Goal: Task Accomplishment & Management: Manage account settings

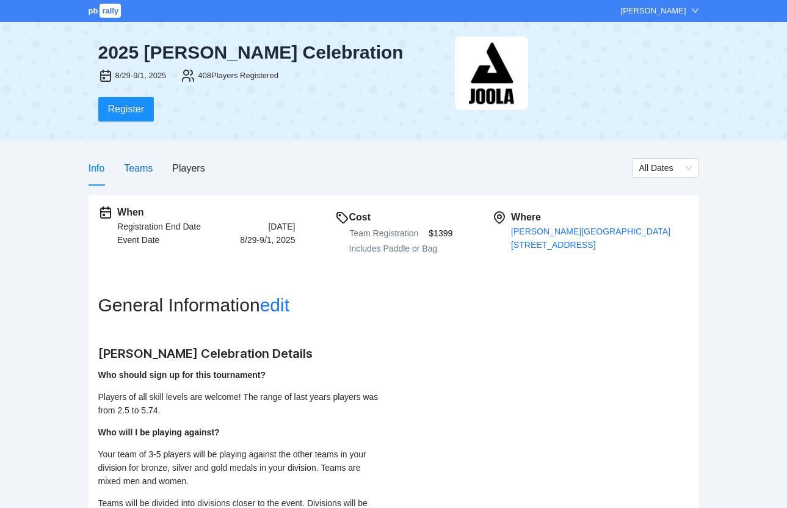
click at [143, 173] on div "Teams" at bounding box center [138, 167] width 29 height 15
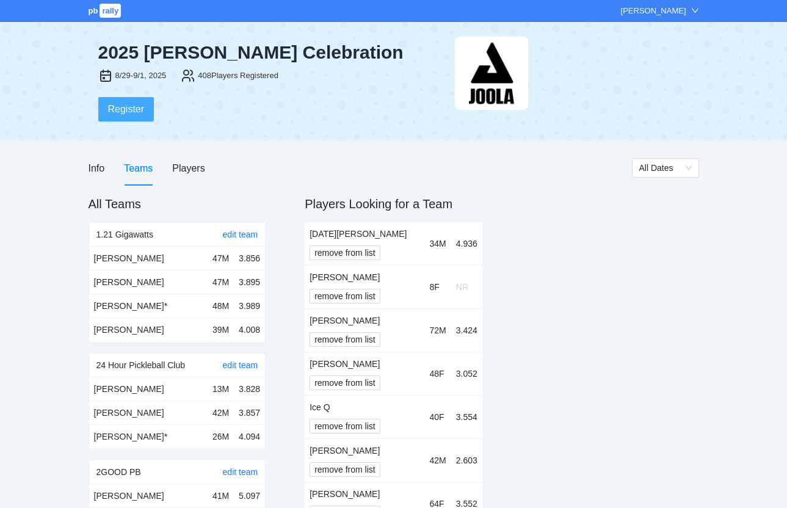
click at [132, 113] on span "Register" at bounding box center [126, 108] width 37 height 15
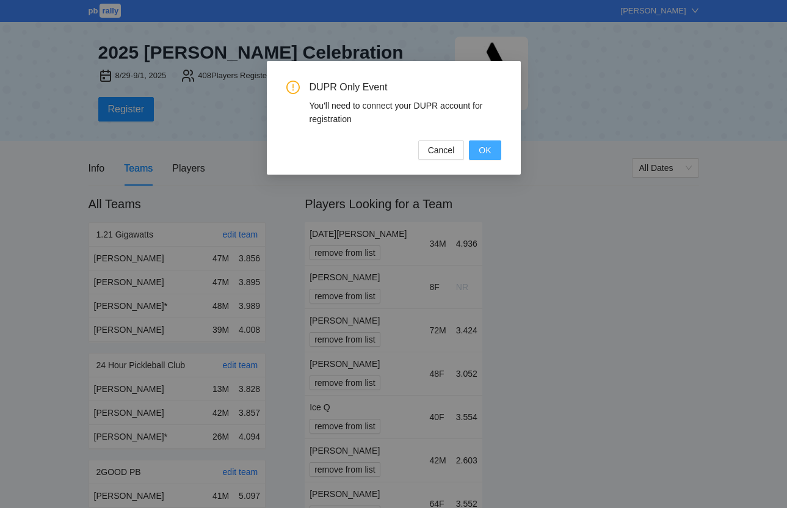
click at [482, 148] on span "OK" at bounding box center [484, 149] width 12 height 13
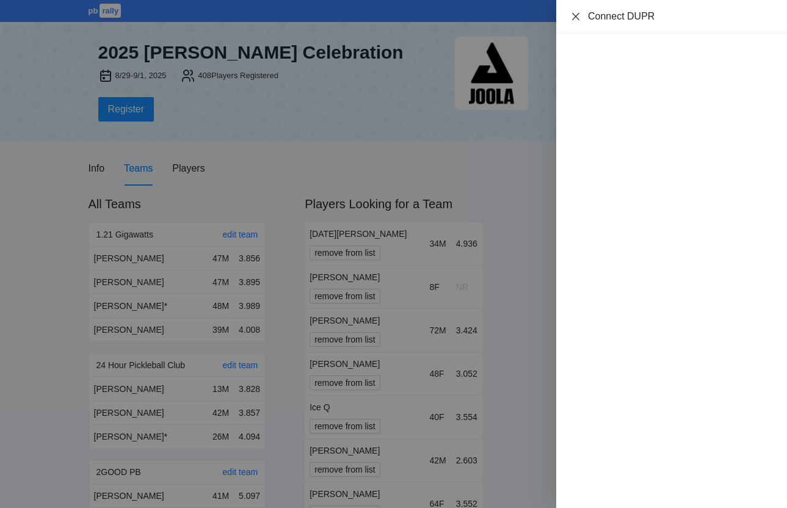
click at [577, 16] on icon "close" at bounding box center [576, 17] width 10 height 10
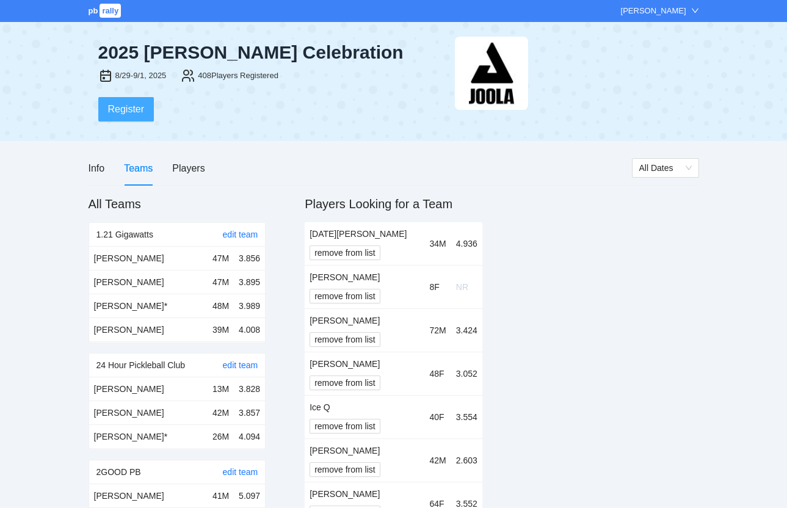
click at [122, 107] on span "Register" at bounding box center [126, 108] width 37 height 15
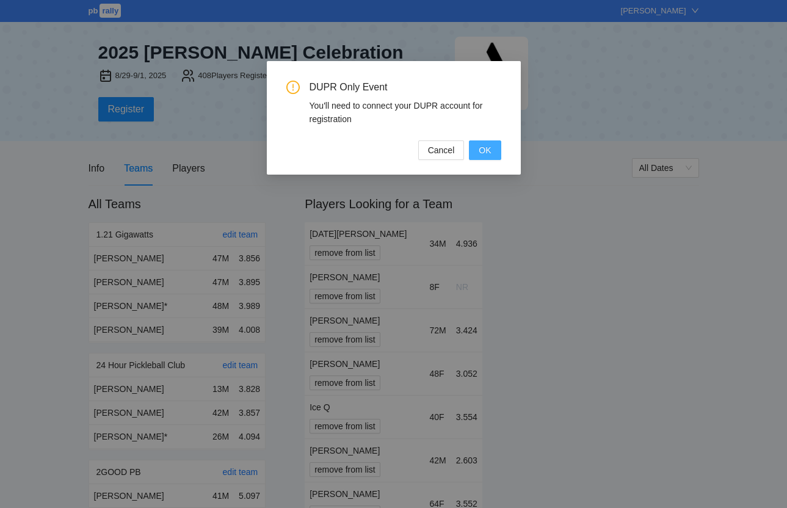
click at [480, 147] on span "OK" at bounding box center [484, 149] width 12 height 13
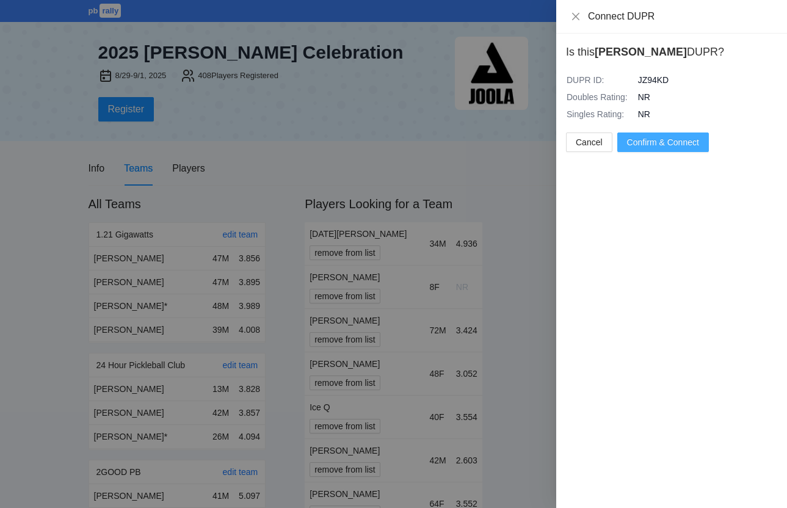
click at [663, 145] on span "Confirm & Connect" at bounding box center [663, 141] width 72 height 13
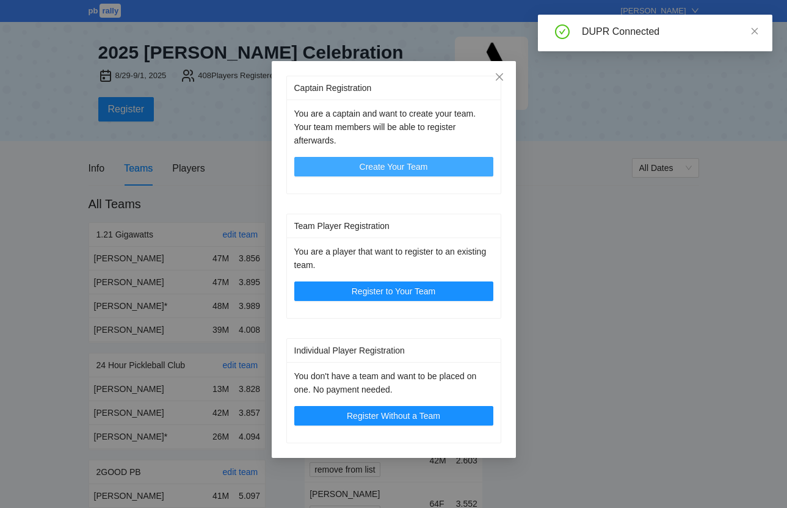
click at [413, 165] on span "Create Your Team" at bounding box center [393, 166] width 68 height 13
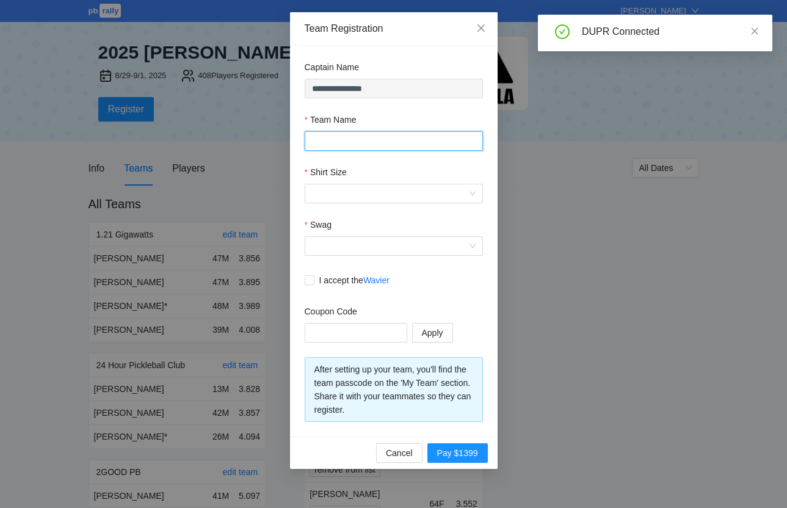
click at [391, 135] on input "Team Name" at bounding box center [393, 141] width 178 height 20
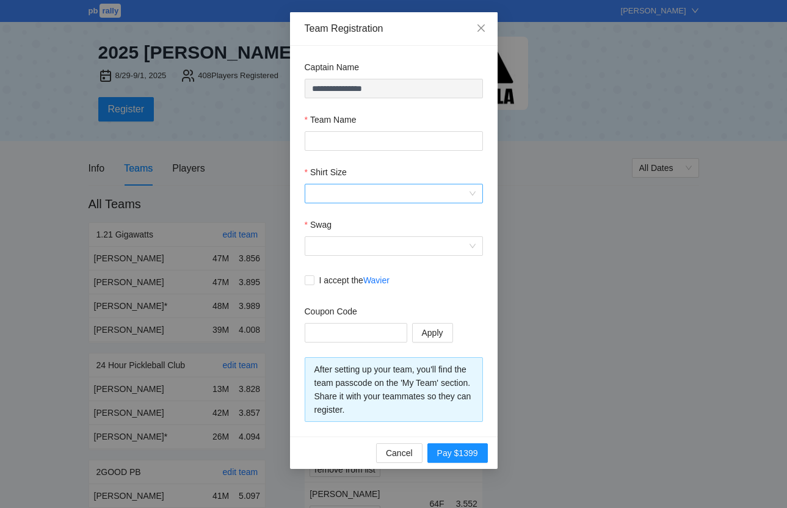
click at [334, 186] on input "Shirt Size" at bounding box center [389, 193] width 155 height 18
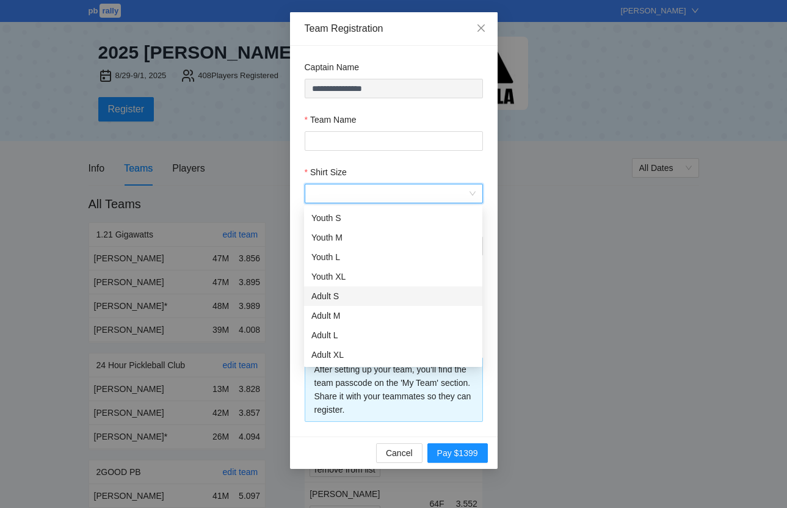
click at [333, 296] on div "Adult S" at bounding box center [393, 295] width 164 height 13
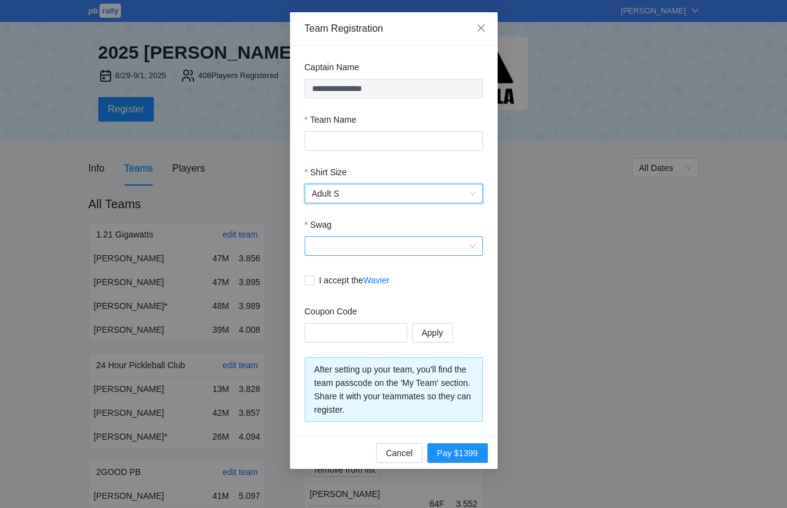
click at [344, 254] on input "Swag" at bounding box center [389, 246] width 155 height 18
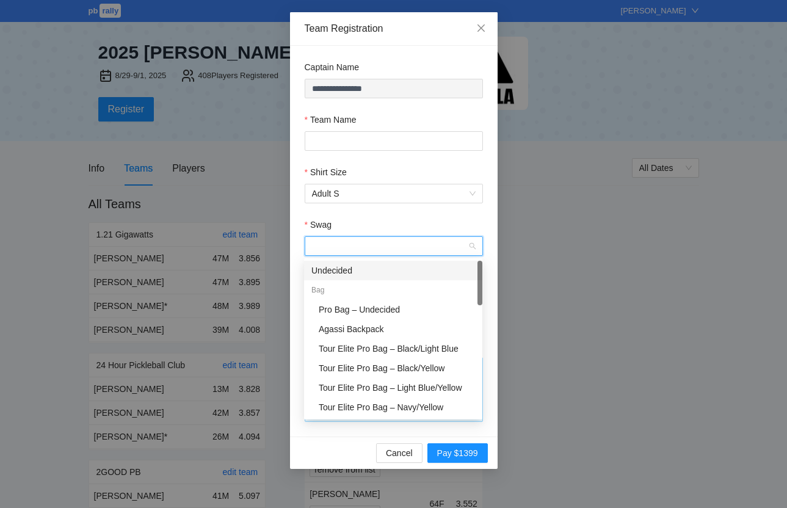
click at [340, 270] on div "Undecided" at bounding box center [393, 270] width 164 height 13
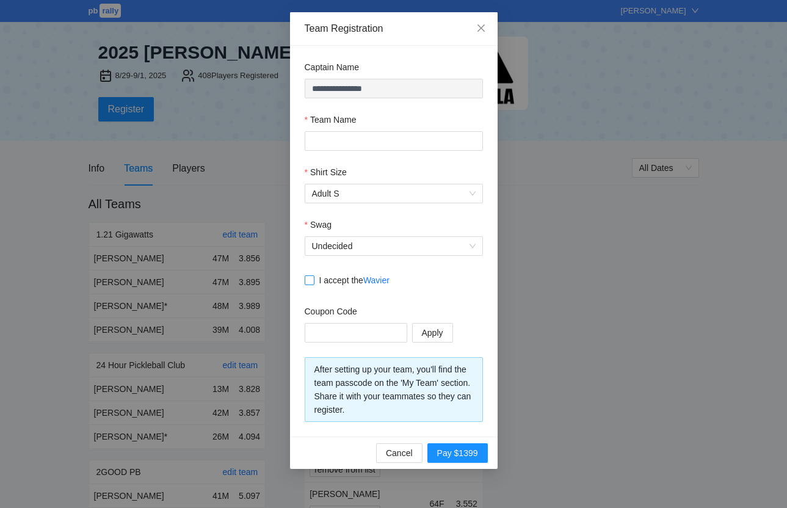
click at [313, 279] on span at bounding box center [309, 280] width 10 height 10
click at [325, 330] on input "text" at bounding box center [354, 332] width 85 height 13
click at [484, 31] on icon "close" at bounding box center [481, 28] width 10 height 10
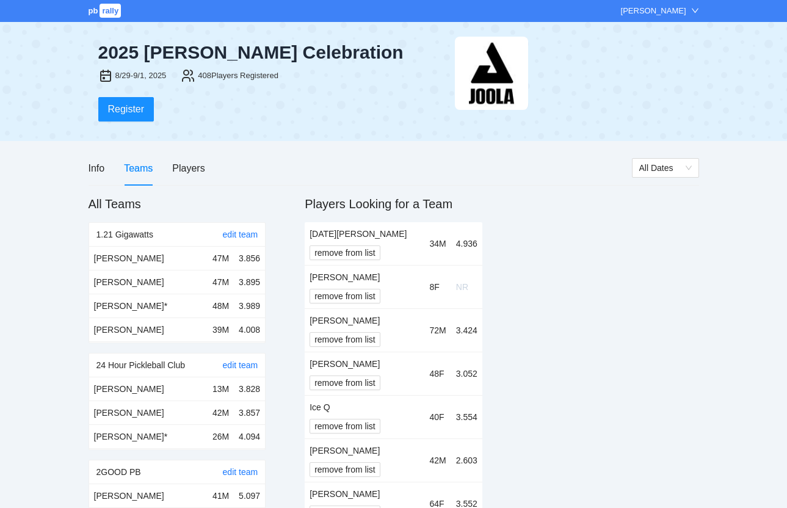
click at [207, 170] on div "Info Teams Players" at bounding box center [359, 168] width 543 height 35
click at [193, 168] on div "Players" at bounding box center [188, 167] width 32 height 15
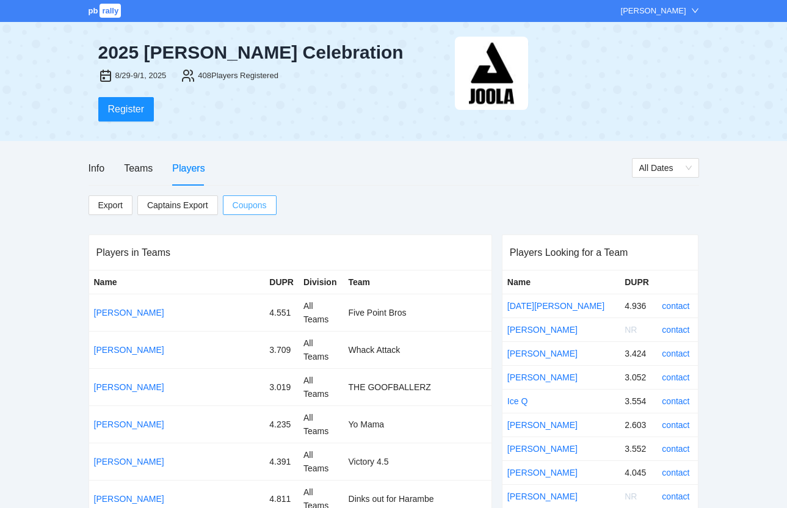
click at [270, 199] on button "Coupons" at bounding box center [250, 205] width 54 height 20
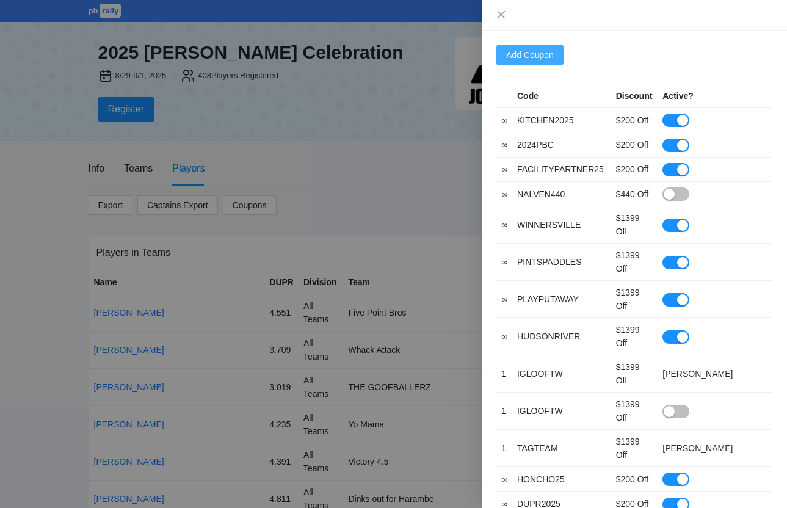
click at [555, 46] on button "Add Coupon" at bounding box center [529, 55] width 67 height 20
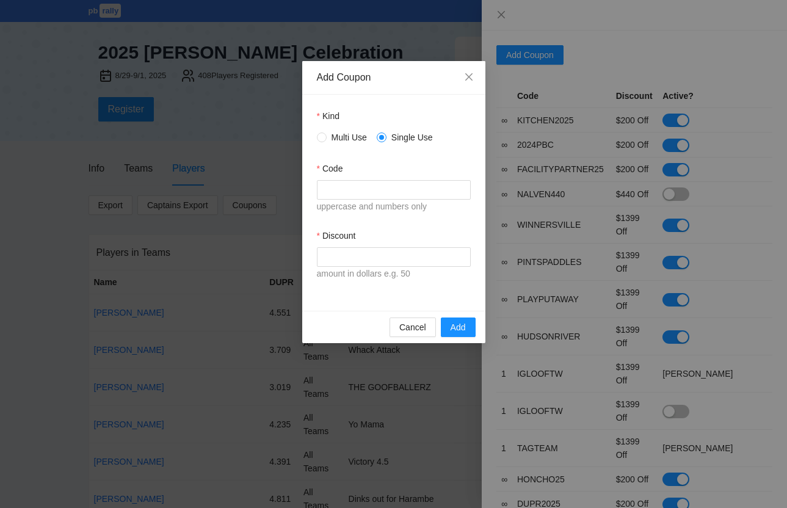
click at [337, 137] on span "Multi Use" at bounding box center [348, 137] width 45 height 13
click at [340, 197] on input "Code" at bounding box center [394, 190] width 154 height 20
click at [381, 189] on input "**********" at bounding box center [394, 190] width 154 height 20
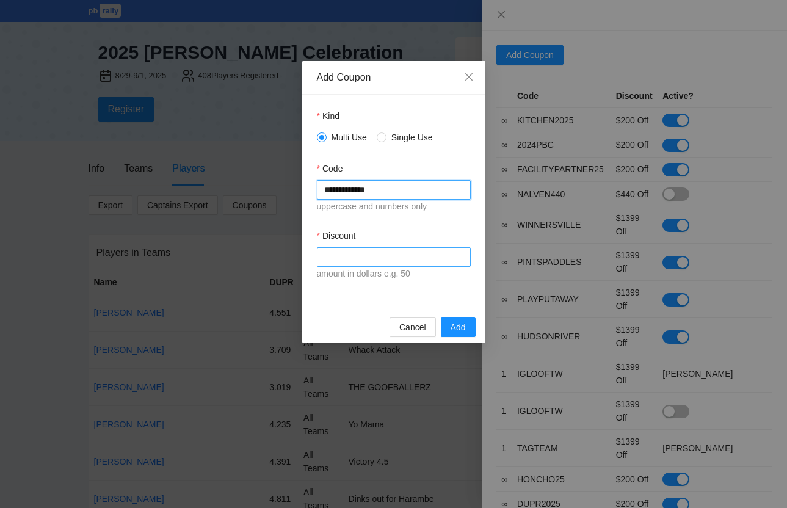
type input "**********"
click at [350, 258] on input "Discount" at bounding box center [394, 257] width 154 height 20
type input "****"
click at [408, 293] on div "**********" at bounding box center [393, 203] width 183 height 216
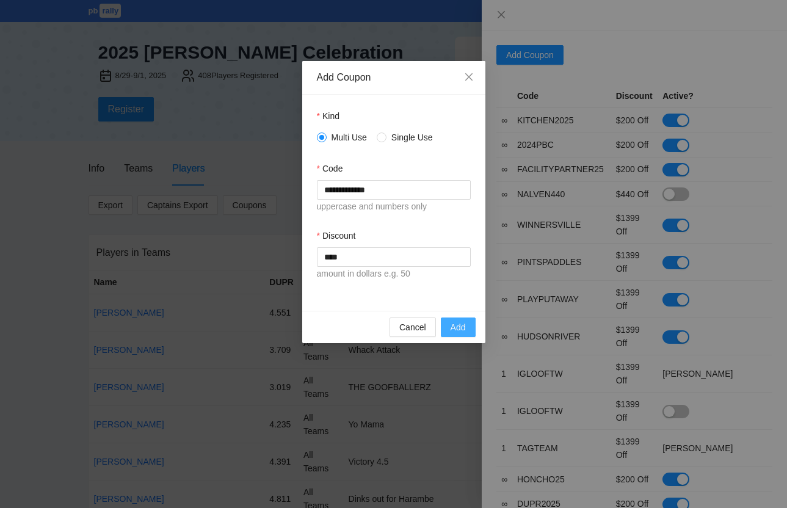
click at [454, 323] on span "Add" at bounding box center [457, 326] width 15 height 13
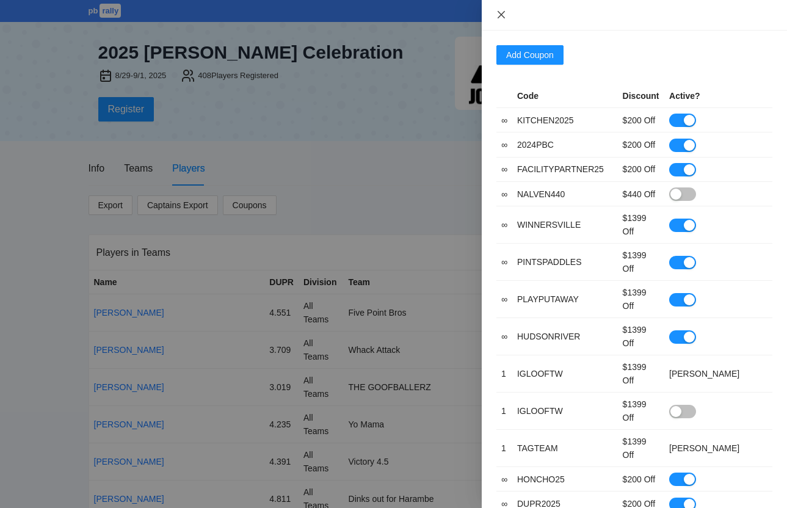
click at [500, 15] on icon "close" at bounding box center [501, 15] width 10 height 10
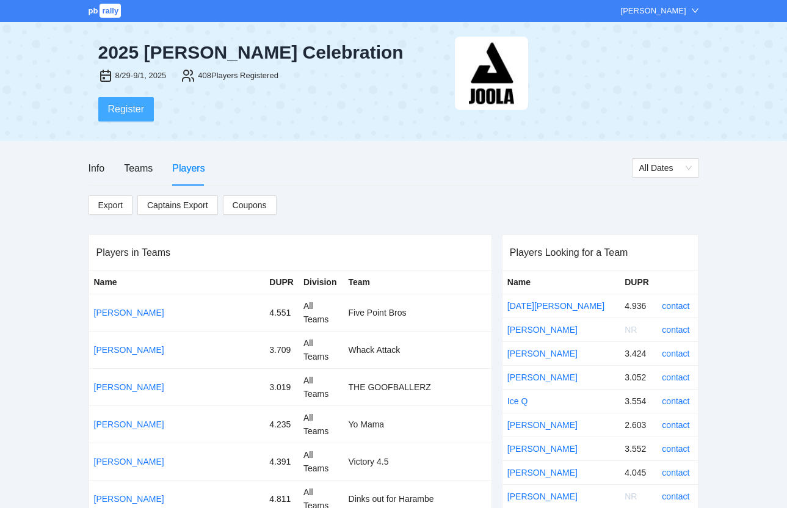
click at [137, 99] on button "Register" at bounding box center [126, 109] width 56 height 24
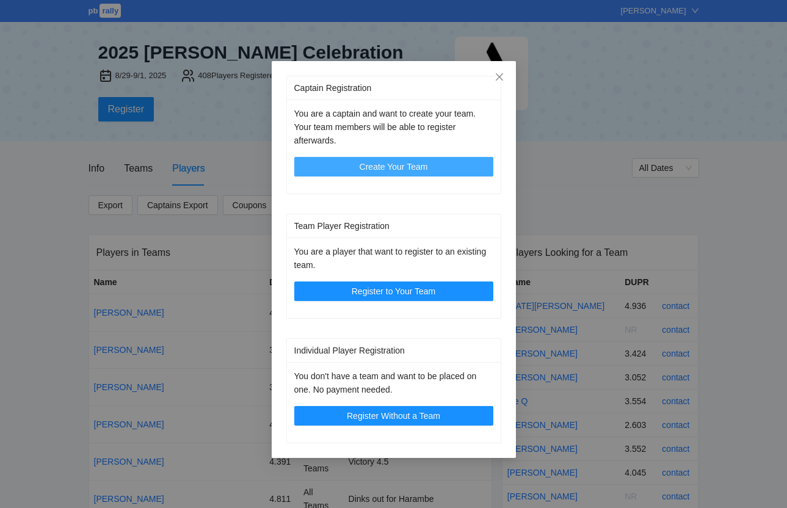
click at [425, 167] on span "Create Your Team" at bounding box center [393, 166] width 68 height 13
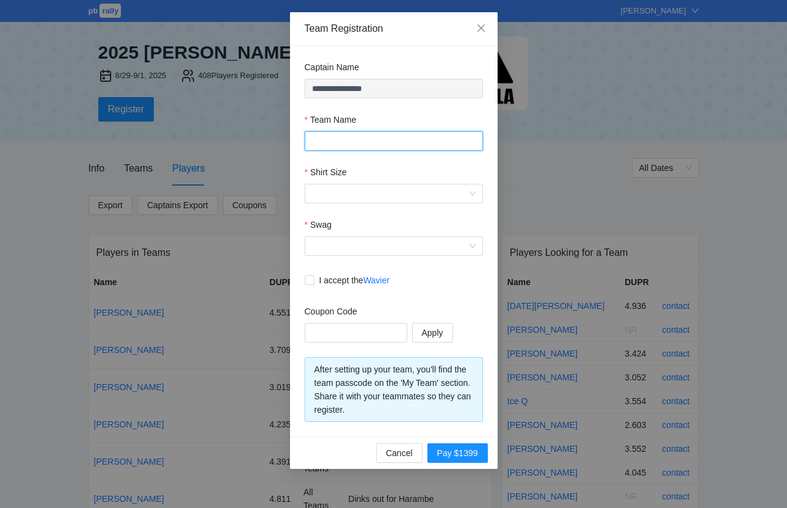
click at [370, 135] on input "Team Name" at bounding box center [393, 141] width 178 height 20
paste input "**********"
click at [374, 137] on input "**********" at bounding box center [393, 141] width 178 height 20
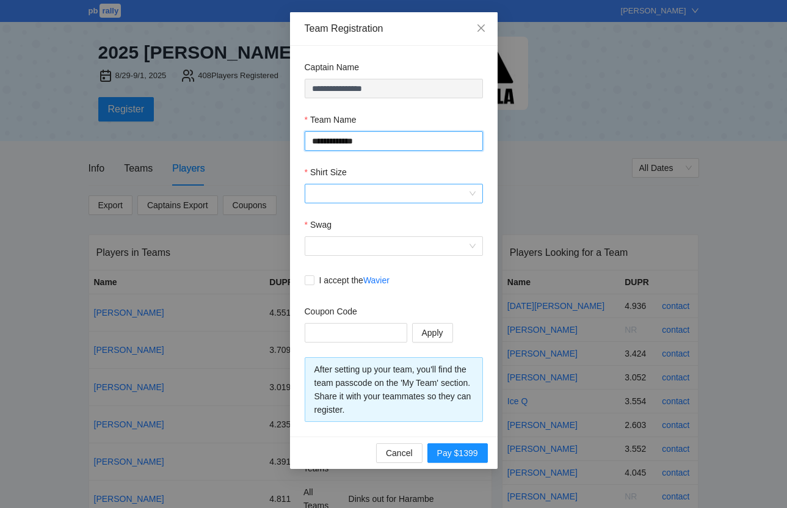
type input "**********"
click at [369, 186] on input "Shirt Size" at bounding box center [389, 193] width 155 height 18
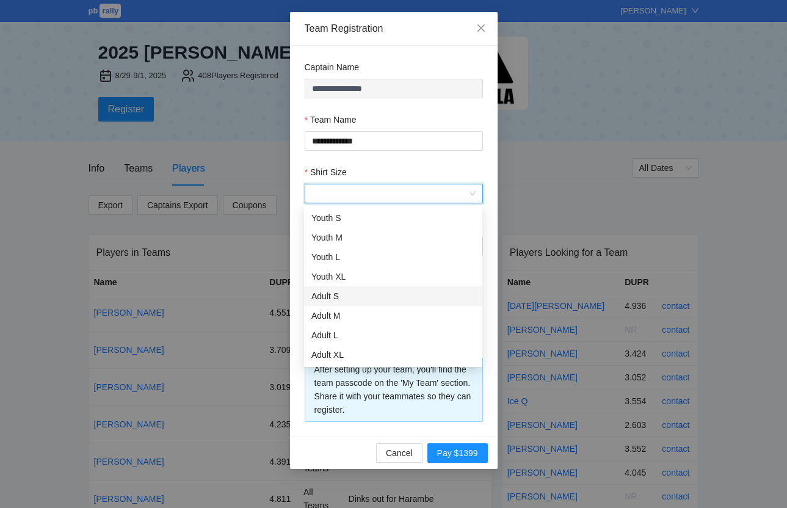
click at [336, 289] on div "Adult S" at bounding box center [393, 295] width 164 height 13
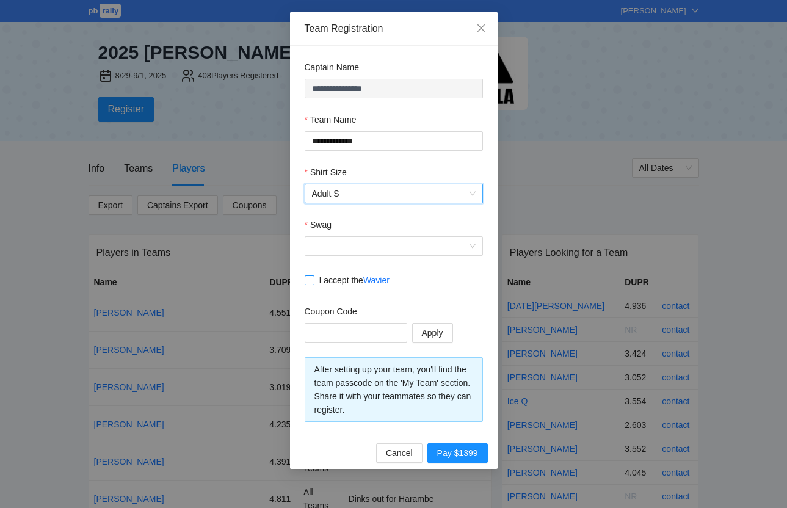
click at [331, 282] on span "I accept the Wavier" at bounding box center [354, 279] width 80 height 13
click at [334, 244] on input "Swag" at bounding box center [389, 246] width 155 height 18
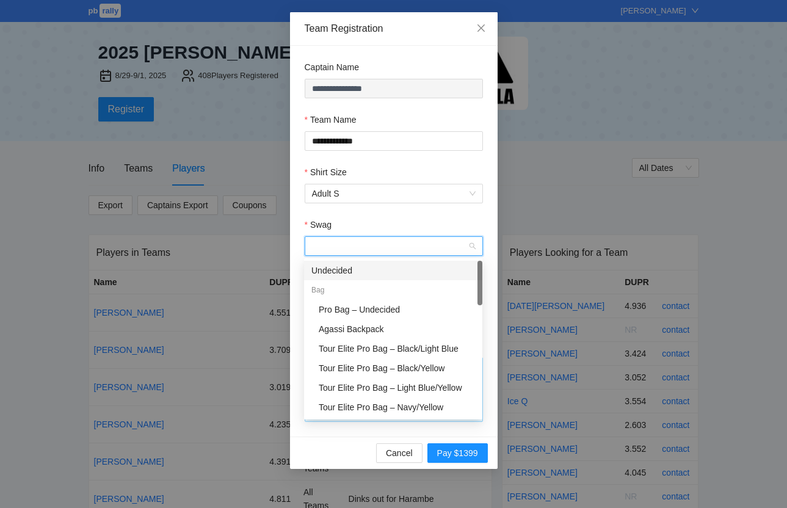
click at [333, 270] on div "Undecided" at bounding box center [393, 270] width 164 height 13
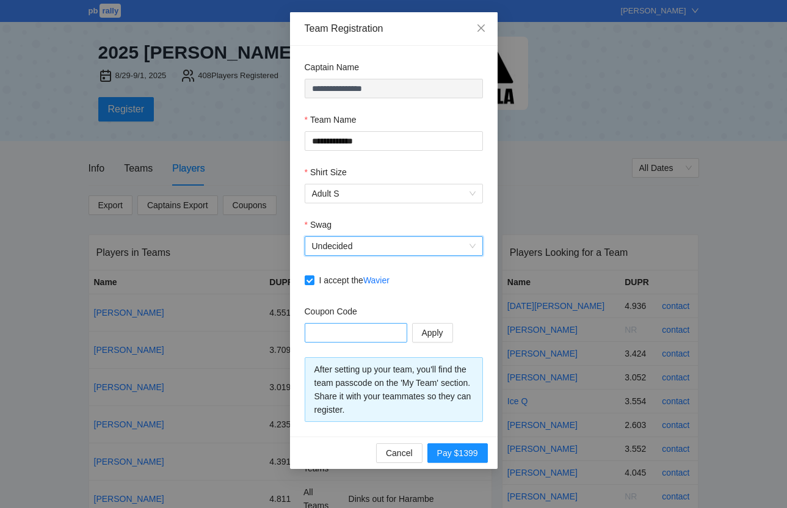
click at [339, 334] on input "text" at bounding box center [354, 332] width 85 height 13
paste input "**********"
type input "**********"
click at [443, 331] on span "Apply" at bounding box center [432, 332] width 21 height 13
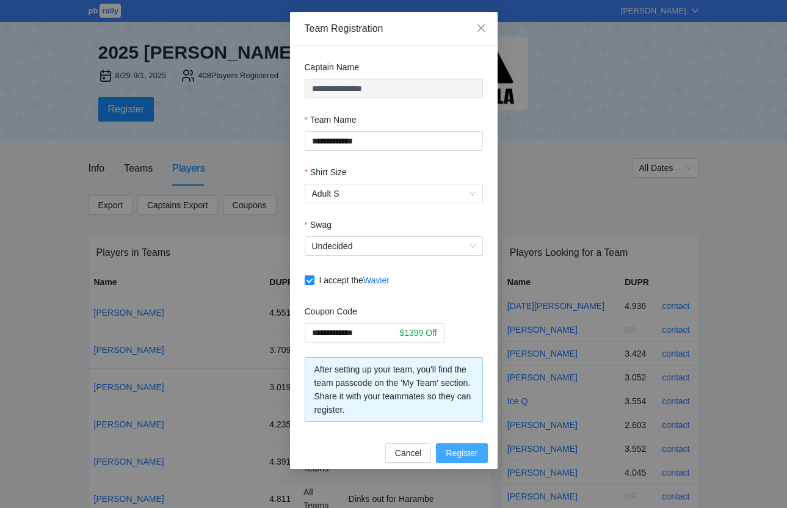
click at [458, 447] on span "Register" at bounding box center [461, 452] width 32 height 13
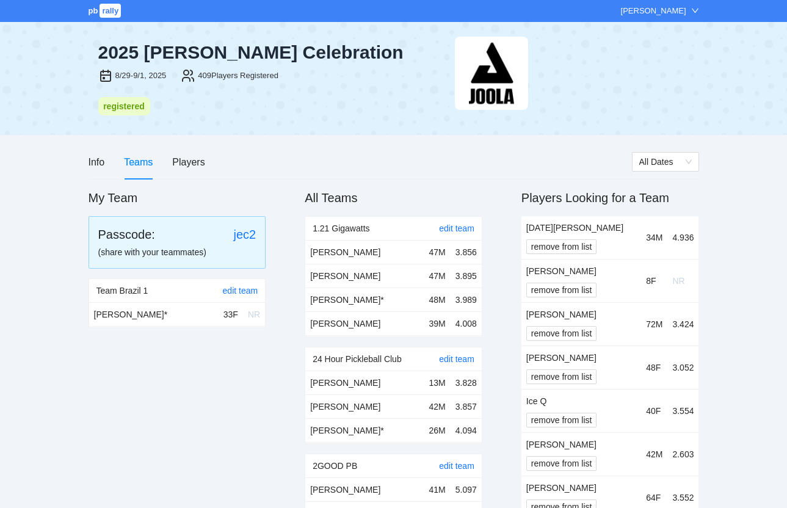
click at [140, 164] on div "Teams" at bounding box center [138, 161] width 29 height 15
click at [99, 170] on div "Info" at bounding box center [96, 162] width 16 height 35
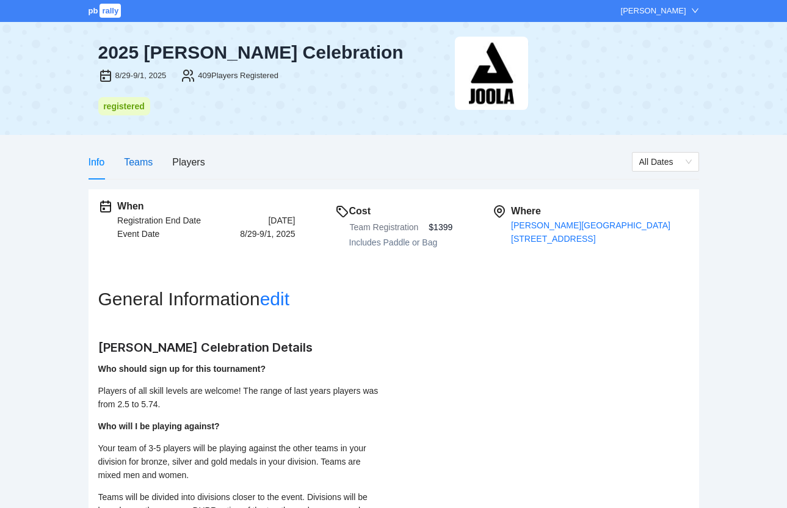
click at [137, 163] on div "Teams" at bounding box center [138, 161] width 29 height 15
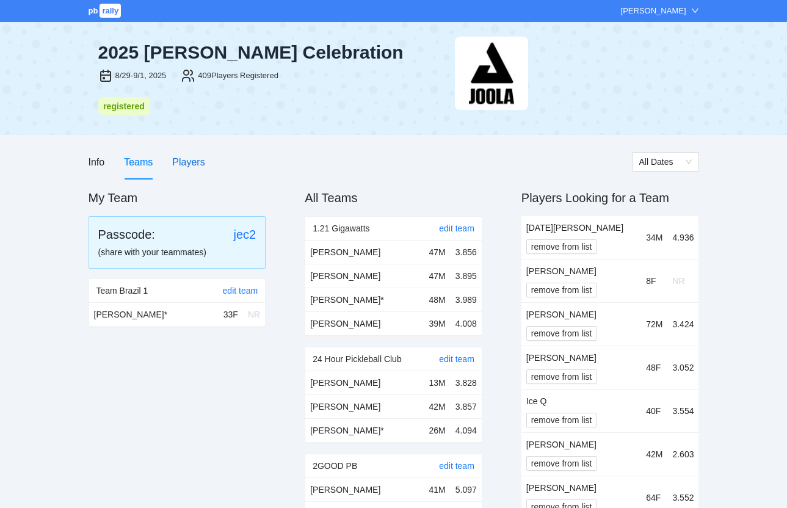
click at [198, 167] on div "Players" at bounding box center [188, 161] width 32 height 15
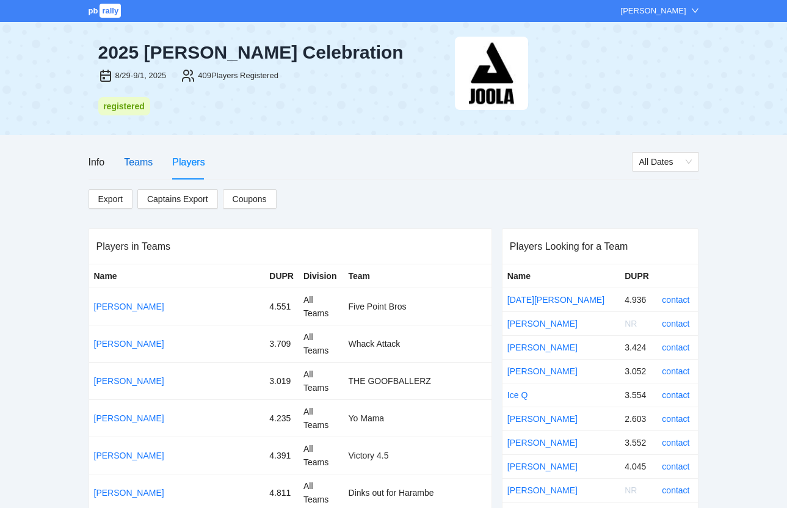
click at [144, 164] on div "Teams" at bounding box center [138, 161] width 29 height 15
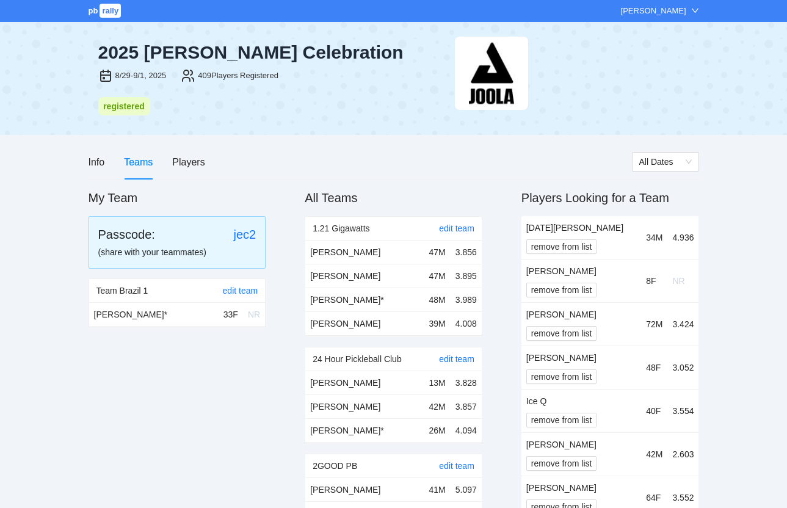
click at [178, 234] on div "Passcode: jec2" at bounding box center [177, 234] width 158 height 17
click at [236, 257] on div "(share with your teammates)" at bounding box center [177, 251] width 158 height 13
click at [232, 290] on link "edit team" at bounding box center [240, 291] width 35 height 10
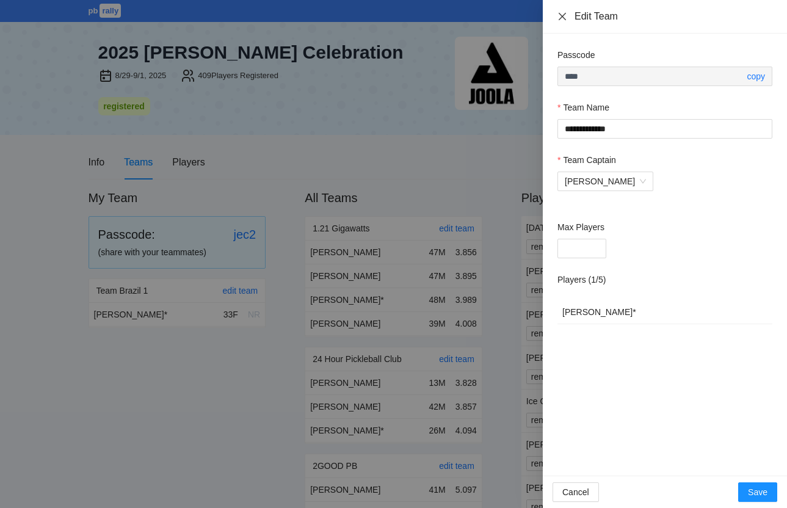
click at [563, 15] on icon "close" at bounding box center [562, 17] width 10 height 10
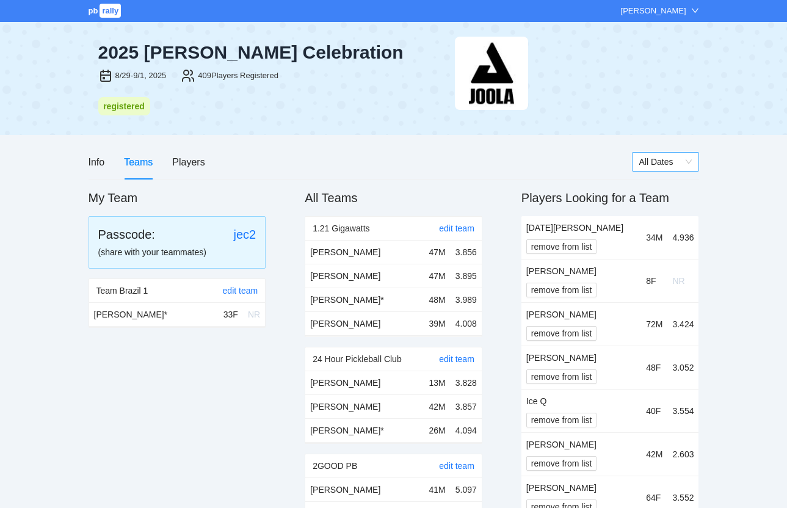
click at [672, 168] on span "All Dates" at bounding box center [665, 162] width 52 height 18
click at [96, 164] on div "Info" at bounding box center [96, 161] width 16 height 15
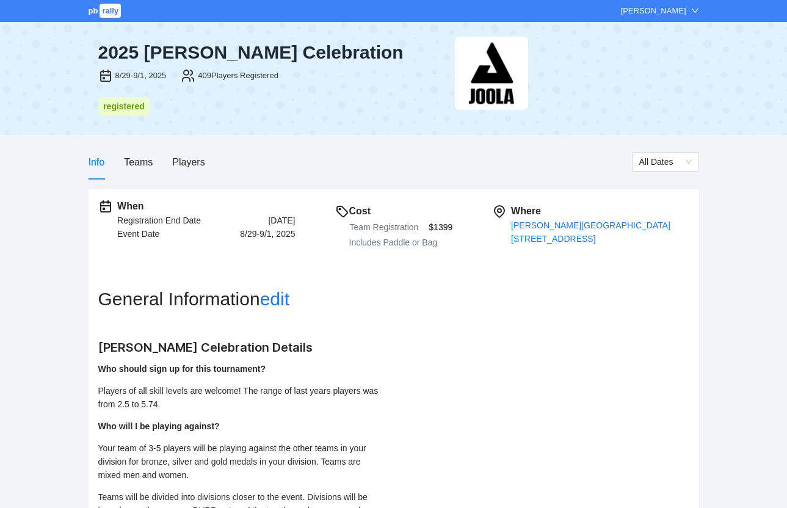
click at [666, 8] on div "[PERSON_NAME]" at bounding box center [653, 11] width 65 height 12
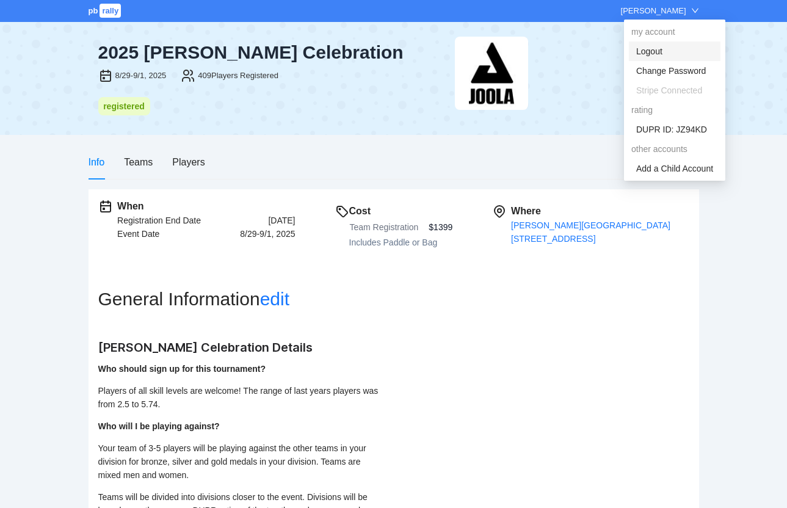
click at [662, 52] on link "Logout" at bounding box center [649, 51] width 26 height 10
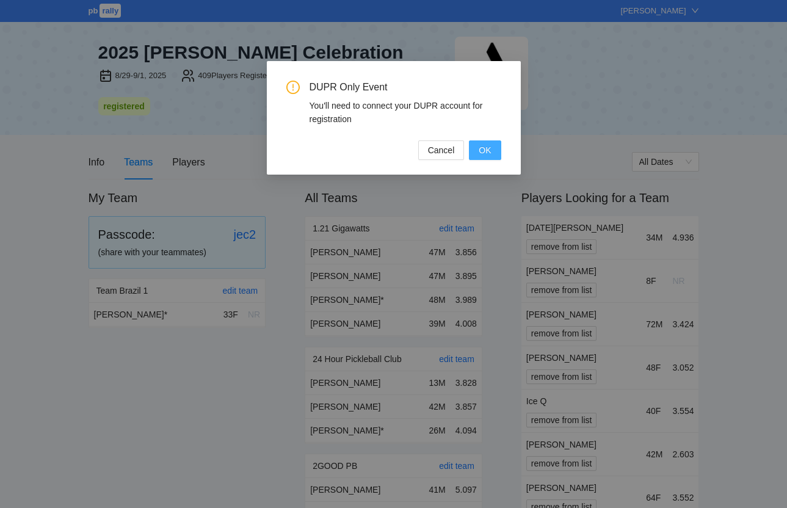
click at [490, 148] on span "OK" at bounding box center [484, 149] width 12 height 13
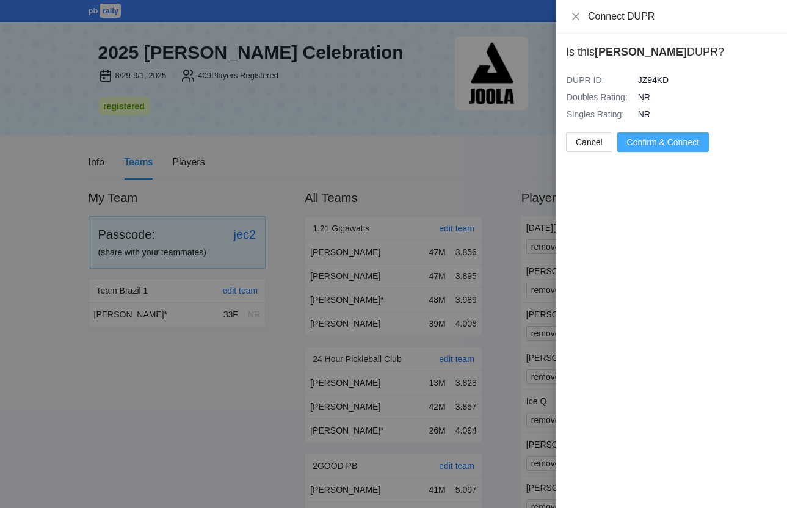
click at [652, 138] on span "Confirm & Connect" at bounding box center [663, 141] width 72 height 13
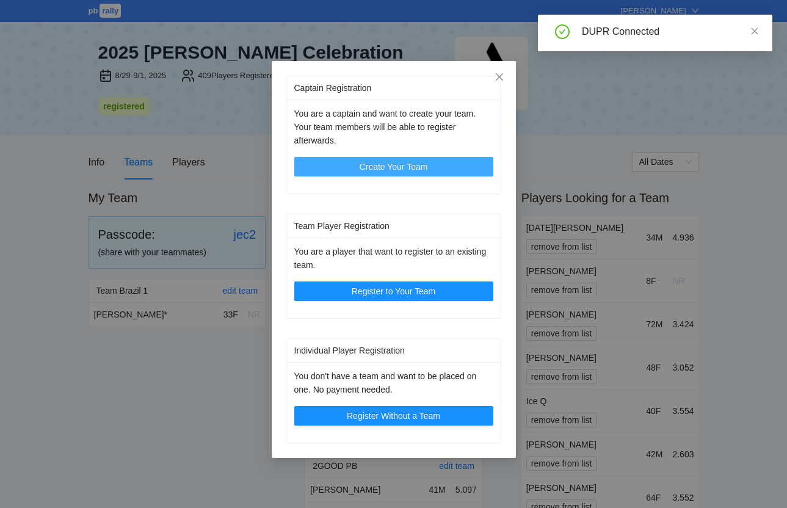
click at [420, 167] on span "Create Your Team" at bounding box center [393, 166] width 68 height 13
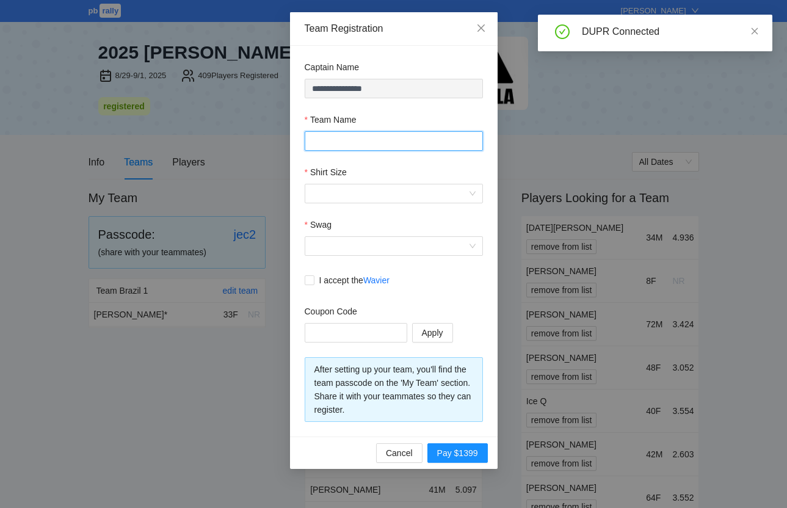
click at [375, 142] on input "Team Name" at bounding box center [393, 141] width 178 height 20
paste input "**********"
click at [375, 142] on input "**********" at bounding box center [393, 141] width 178 height 20
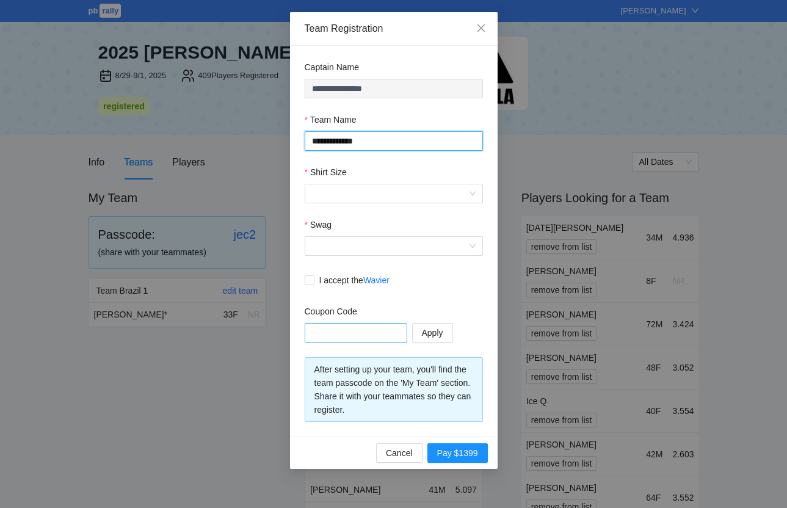
type input "**********"
click at [332, 332] on input "text" at bounding box center [354, 332] width 85 height 13
paste input "**********"
type input "**********"
click at [328, 245] on input "Swag" at bounding box center [389, 246] width 155 height 18
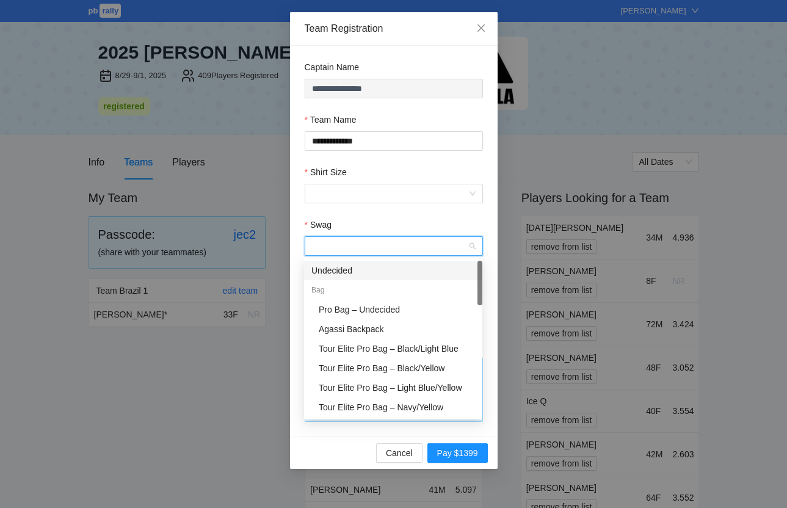
click at [334, 273] on div "Undecided" at bounding box center [393, 270] width 164 height 13
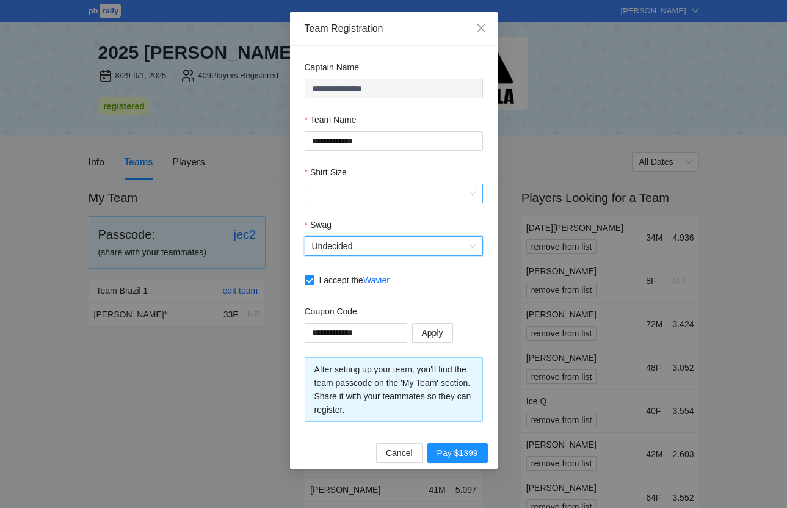
click at [330, 196] on input "Shirt Size" at bounding box center [389, 193] width 155 height 18
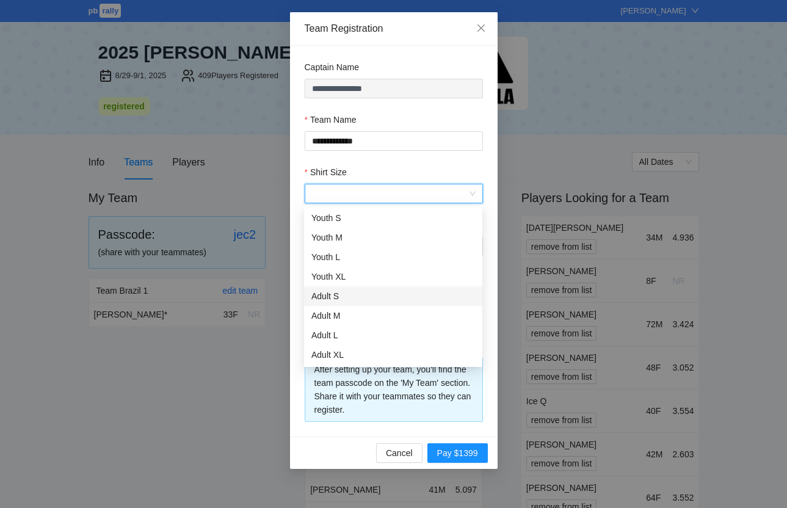
click at [326, 290] on div "Adult S" at bounding box center [393, 295] width 164 height 13
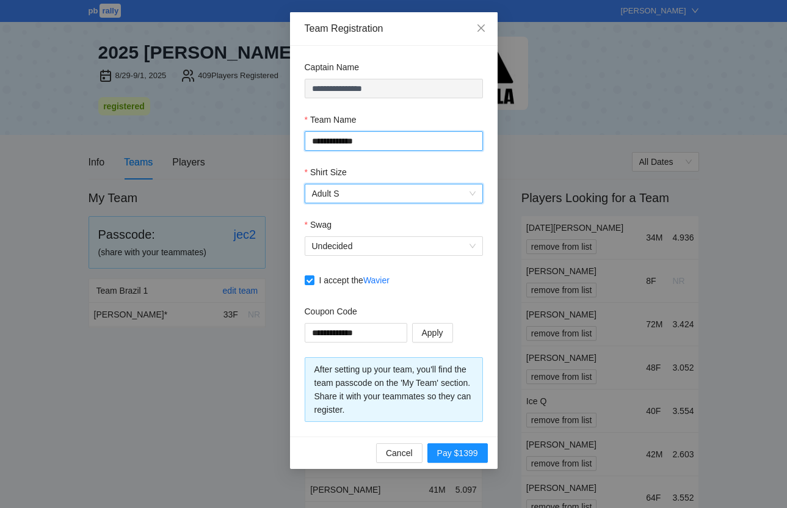
click at [344, 136] on input "**********" at bounding box center [393, 141] width 178 height 20
type input "**********"
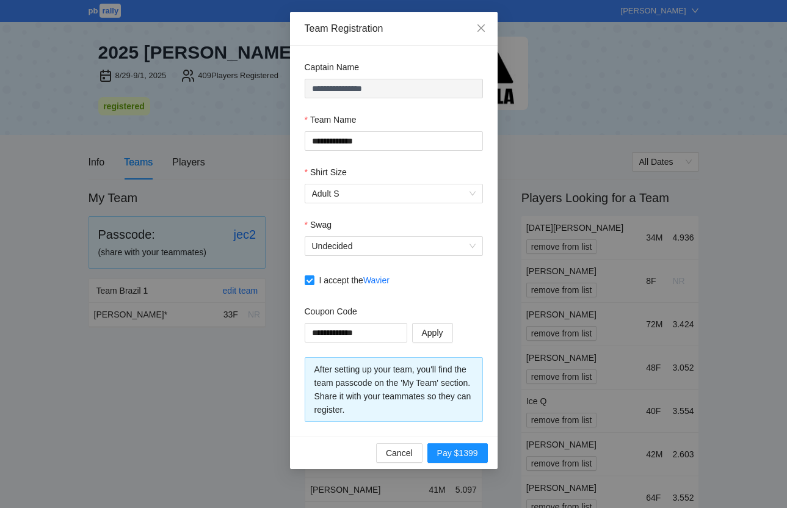
click at [384, 123] on div "Team Name" at bounding box center [393, 122] width 178 height 18
click at [431, 333] on span "Apply" at bounding box center [432, 332] width 21 height 13
click at [463, 450] on span "Register" at bounding box center [461, 452] width 32 height 13
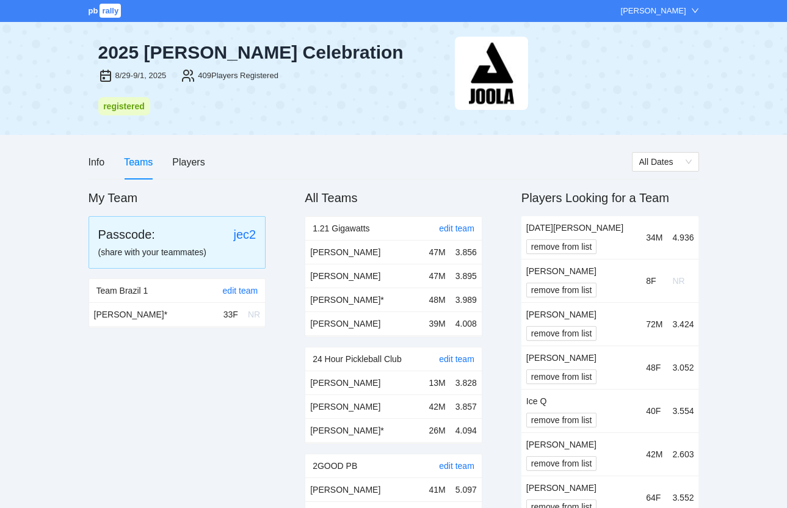
click at [262, 195] on h2 "My Team" at bounding box center [177, 197] width 178 height 17
click at [102, 157] on div "Info" at bounding box center [96, 161] width 16 height 15
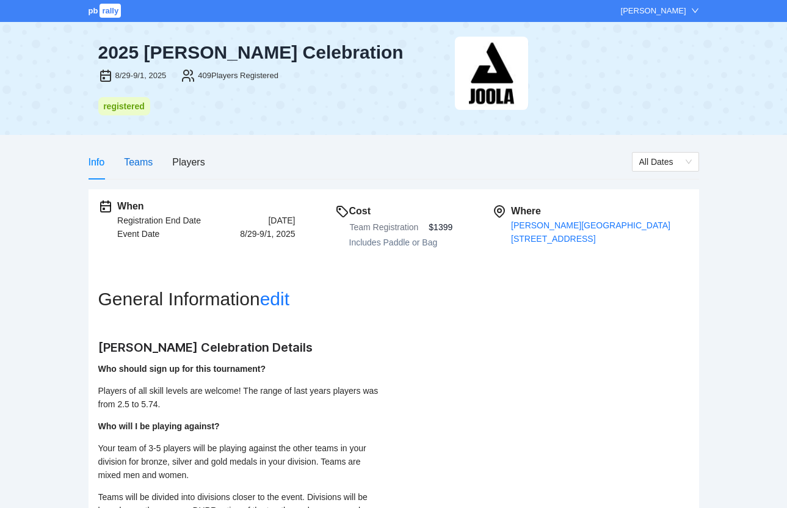
click at [143, 162] on div "Teams" at bounding box center [138, 161] width 29 height 15
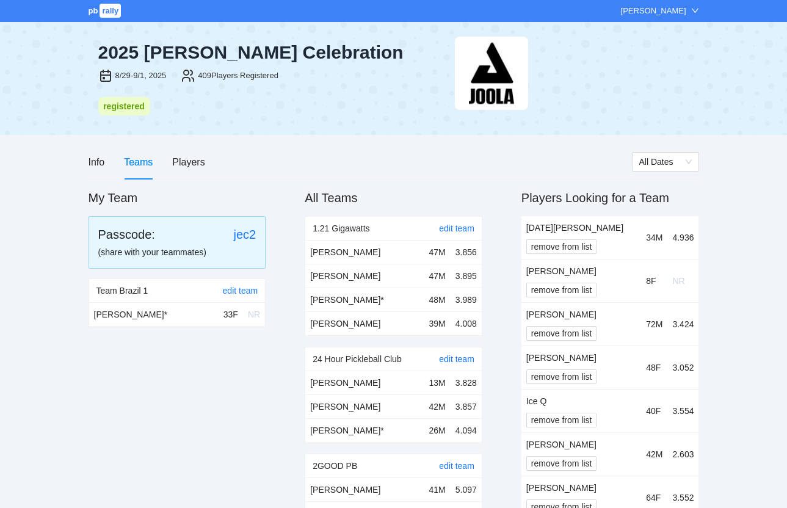
scroll to position [10457, 0]
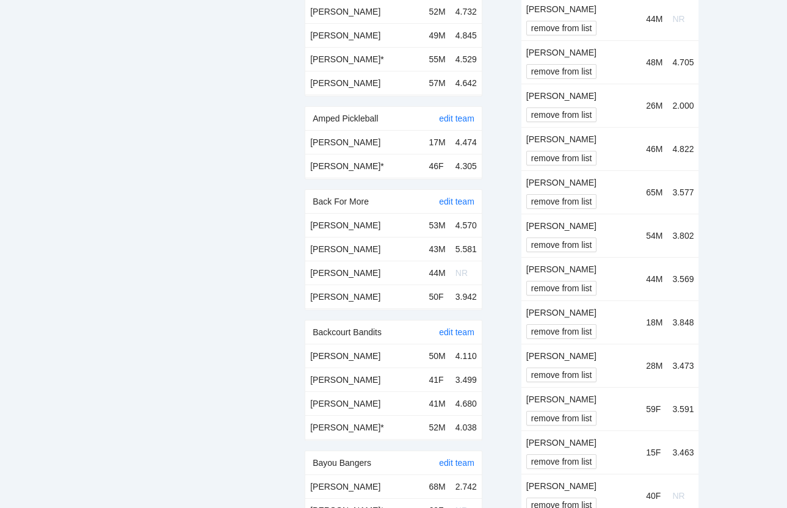
scroll to position [0, 0]
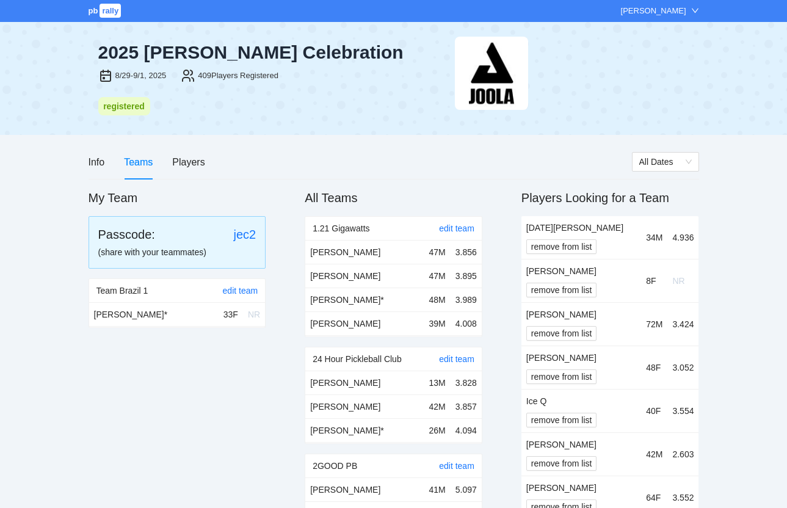
click at [662, 10] on div "[PERSON_NAME]" at bounding box center [653, 11] width 65 height 12
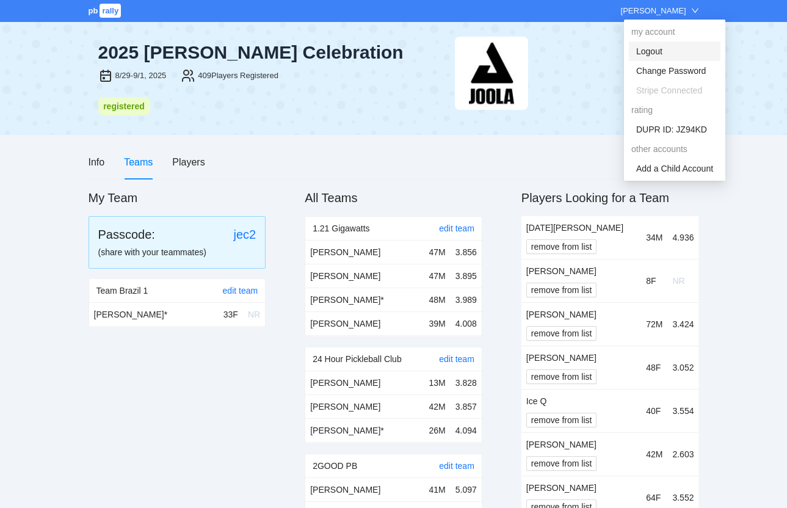
click at [662, 50] on link "Logout" at bounding box center [649, 51] width 26 height 10
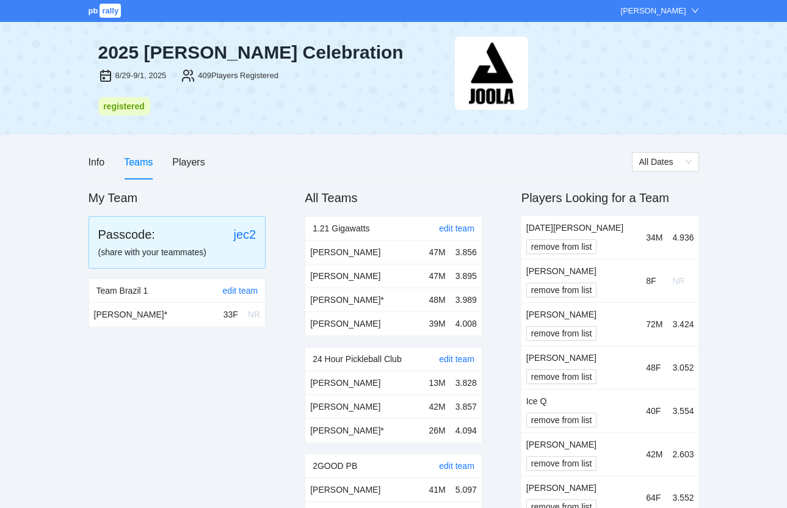
click at [139, 167] on div "Teams" at bounding box center [138, 161] width 29 height 15
click at [681, 7] on div "[PERSON_NAME]" at bounding box center [653, 11] width 65 height 12
click at [603, 123] on div "2025 JOOLA Pickleball Celebration 8/29-9/1, 2025 409 Players Registered registe…" at bounding box center [393, 78] width 610 height 112
click at [96, 160] on div "Info" at bounding box center [96, 161] width 16 height 15
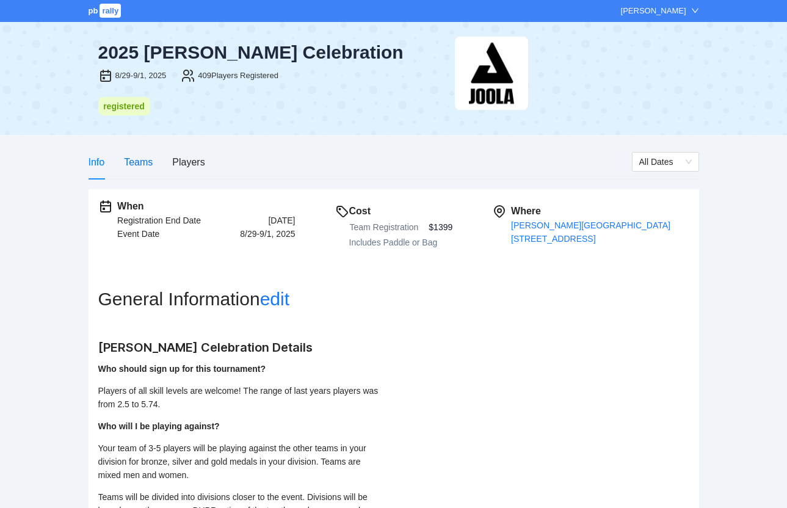
click at [137, 160] on div "Teams" at bounding box center [138, 161] width 29 height 15
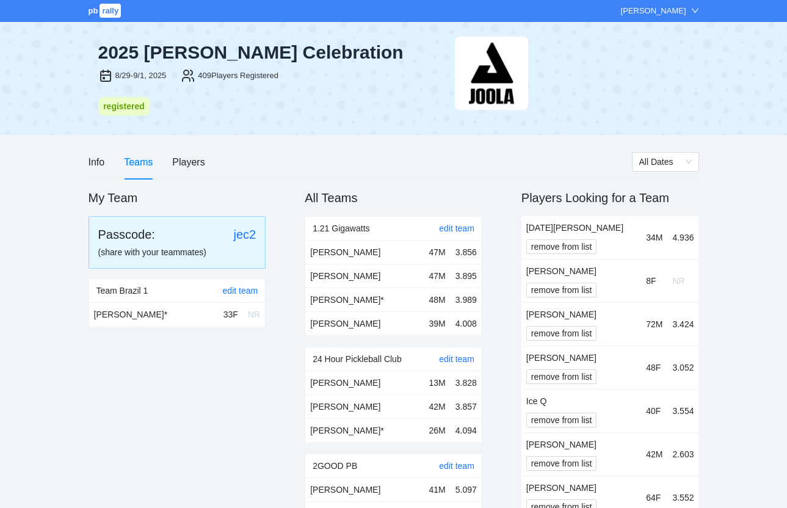
click at [663, 8] on div "[PERSON_NAME]" at bounding box center [653, 11] width 65 height 12
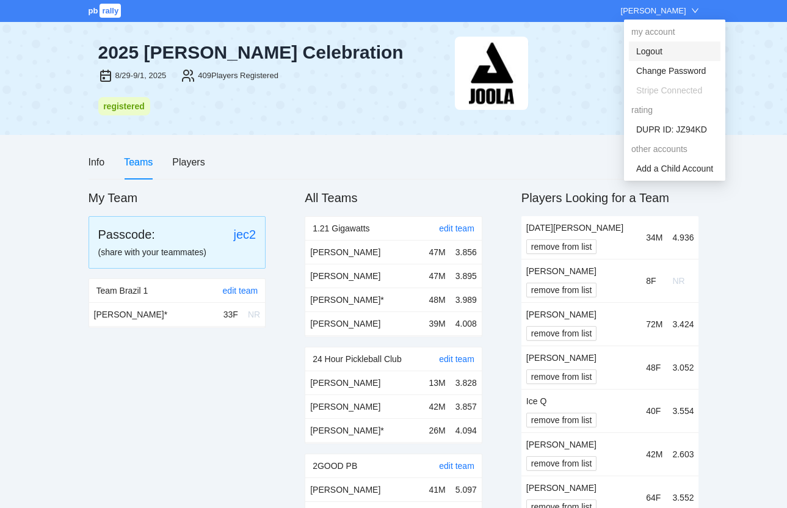
click at [655, 52] on link "Logout" at bounding box center [649, 51] width 26 height 10
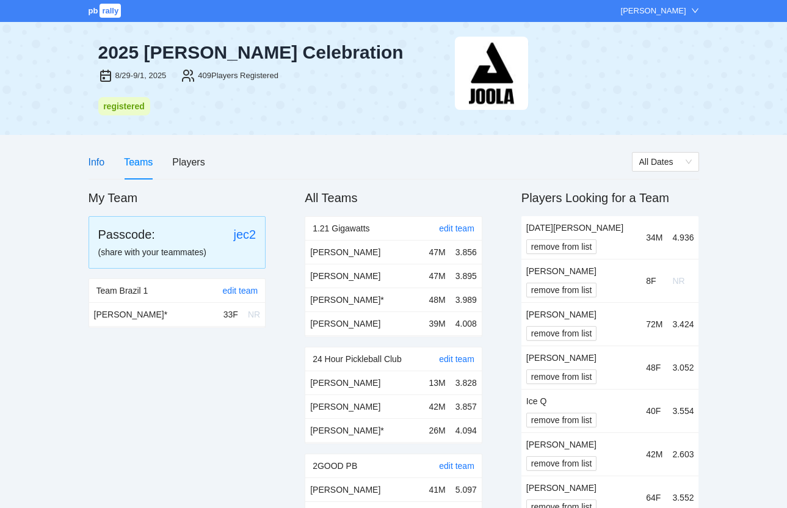
click at [92, 163] on div "Info" at bounding box center [96, 161] width 16 height 15
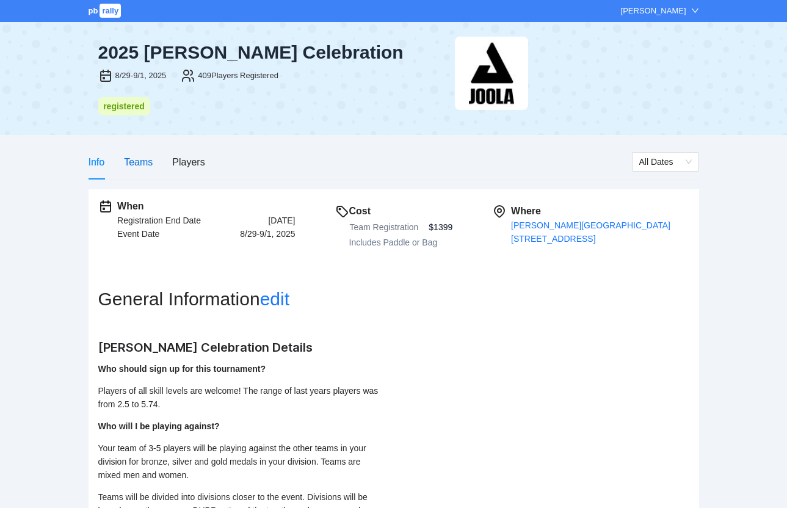
click at [125, 163] on div "Teams" at bounding box center [138, 161] width 29 height 15
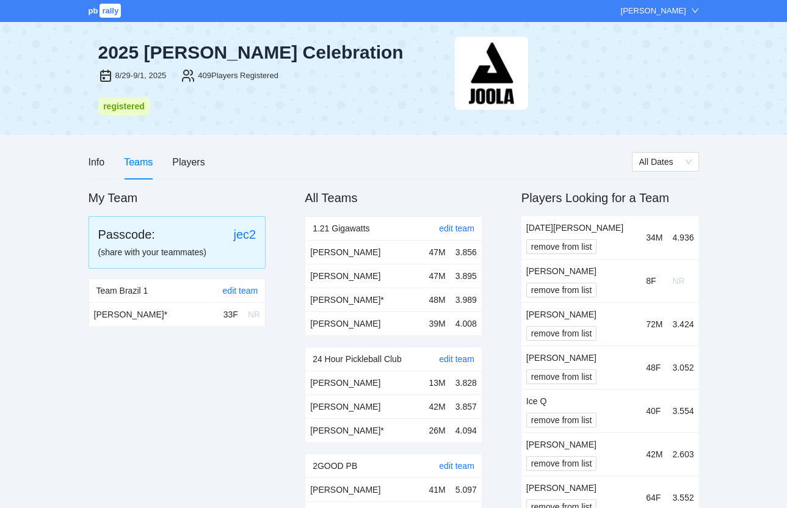
click at [657, 12] on div "[PERSON_NAME]" at bounding box center [653, 11] width 65 height 12
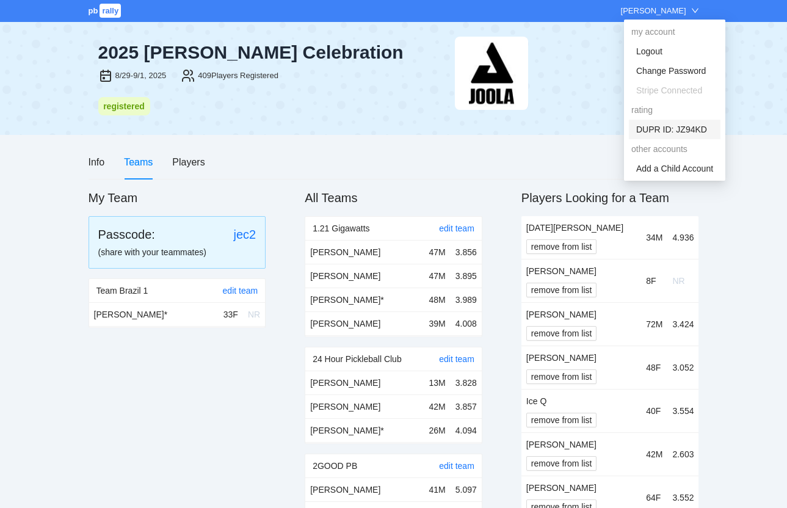
click at [674, 132] on link "DUPR ID: JZ94KD" at bounding box center [671, 129] width 71 height 10
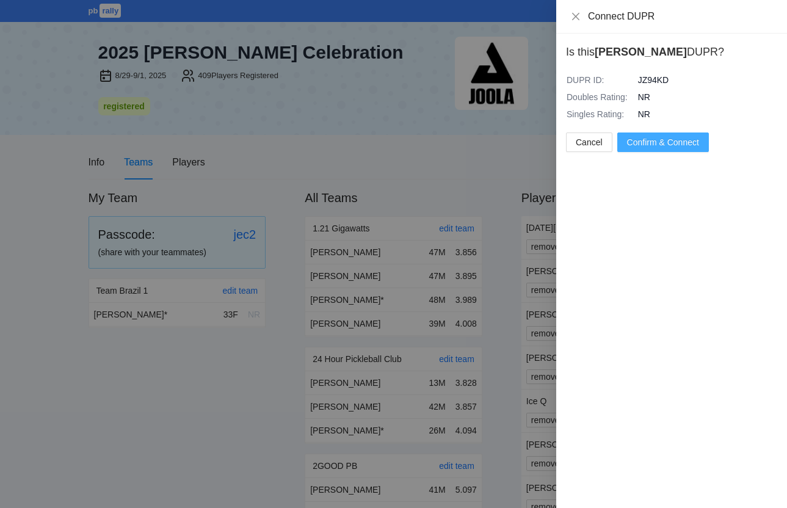
click at [657, 143] on span "Confirm & Connect" at bounding box center [663, 141] width 72 height 13
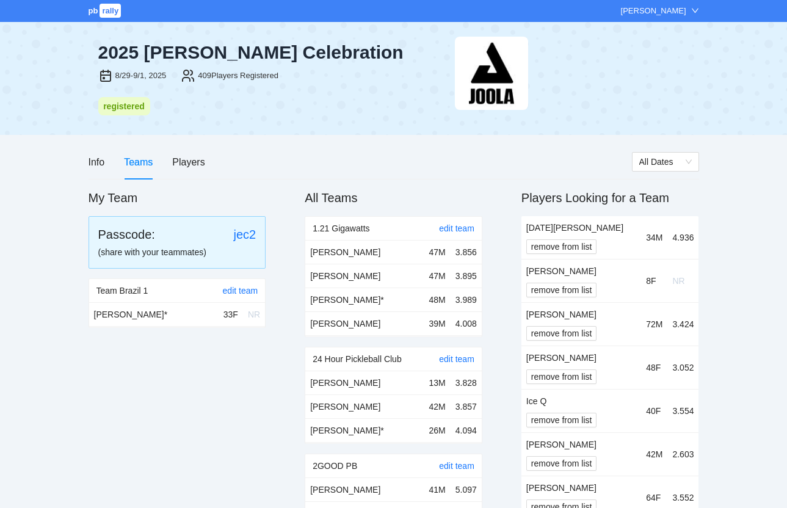
click at [659, 1] on div "pb rally Kristen Bouchard" at bounding box center [393, 11] width 787 height 22
click at [658, 12] on div "[PERSON_NAME]" at bounding box center [653, 11] width 65 height 12
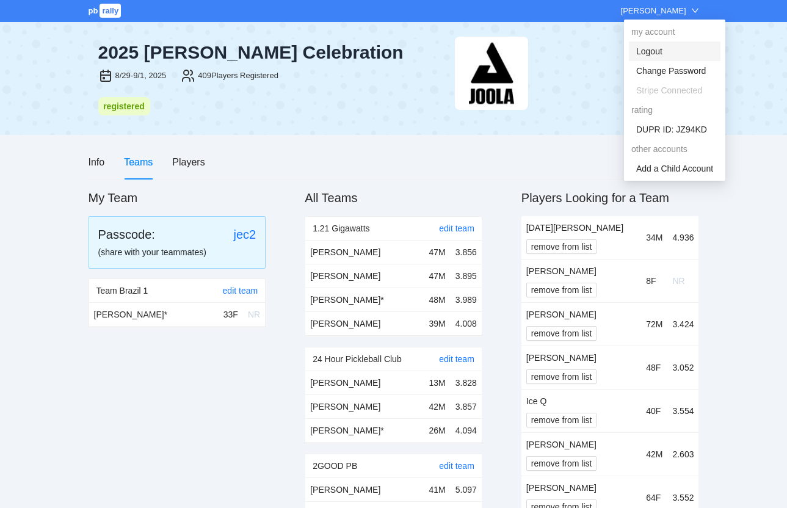
click at [654, 50] on link "Logout" at bounding box center [649, 51] width 26 height 10
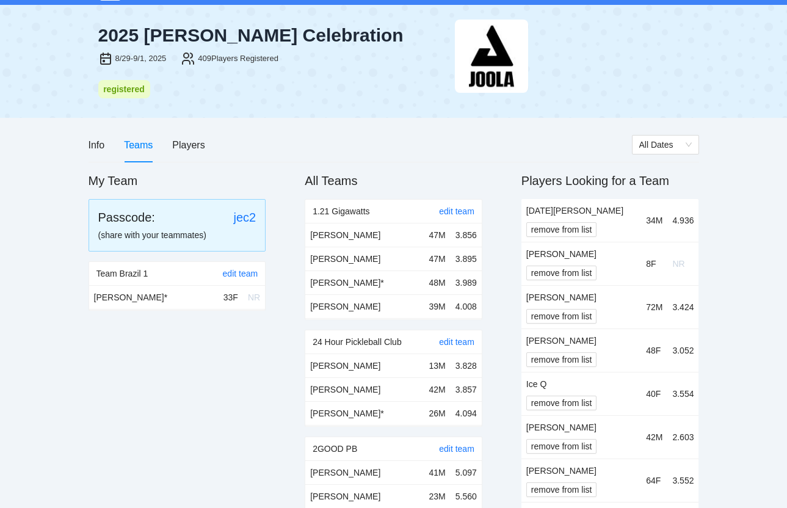
scroll to position [21, 0]
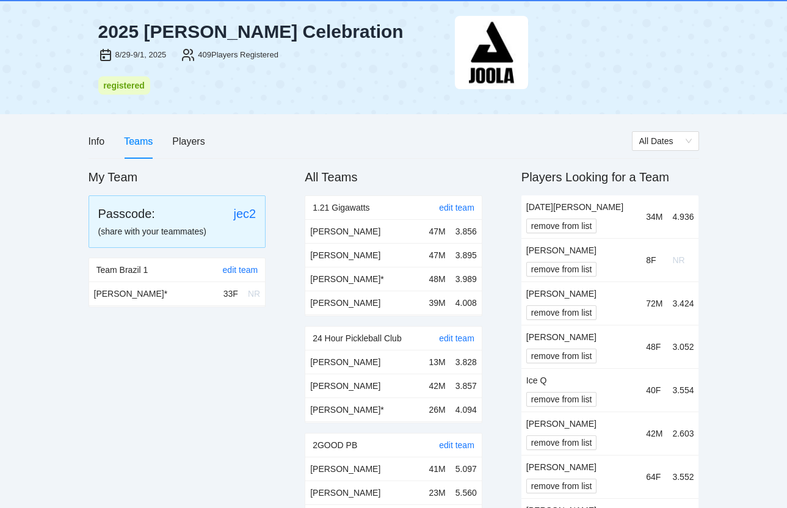
click at [246, 125] on div "Info Teams Players" at bounding box center [359, 141] width 543 height 35
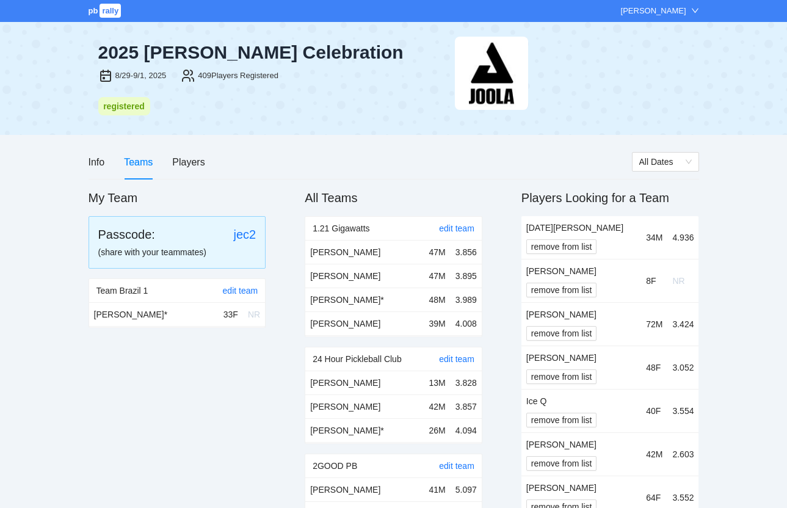
click at [677, 9] on div "[PERSON_NAME]" at bounding box center [653, 11] width 65 height 12
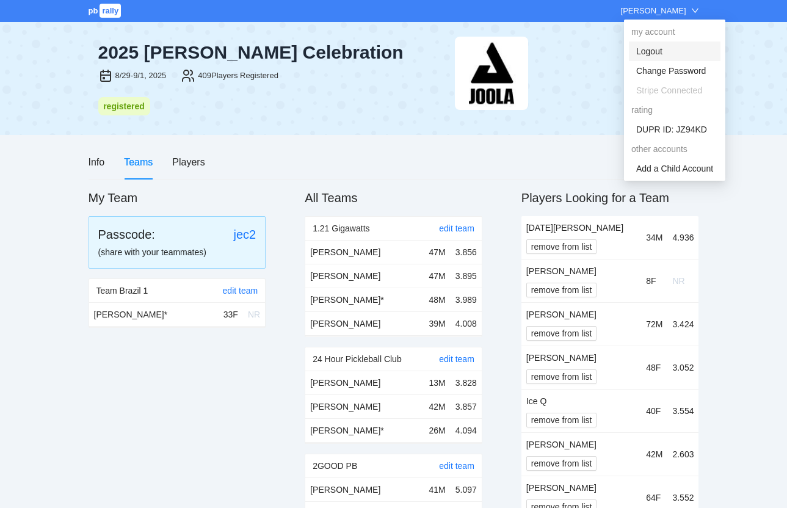
click at [656, 51] on link "Logout" at bounding box center [649, 51] width 26 height 10
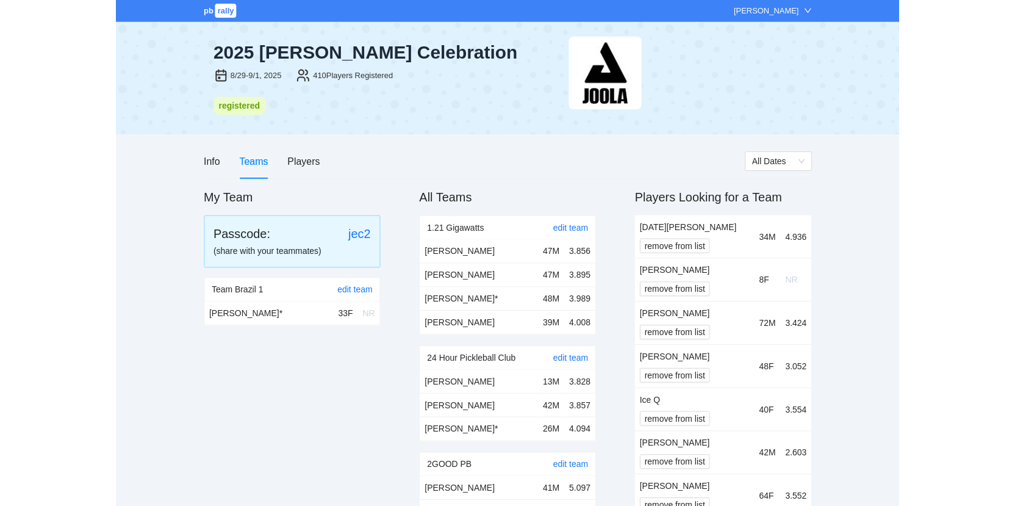
scroll to position [10457, 0]
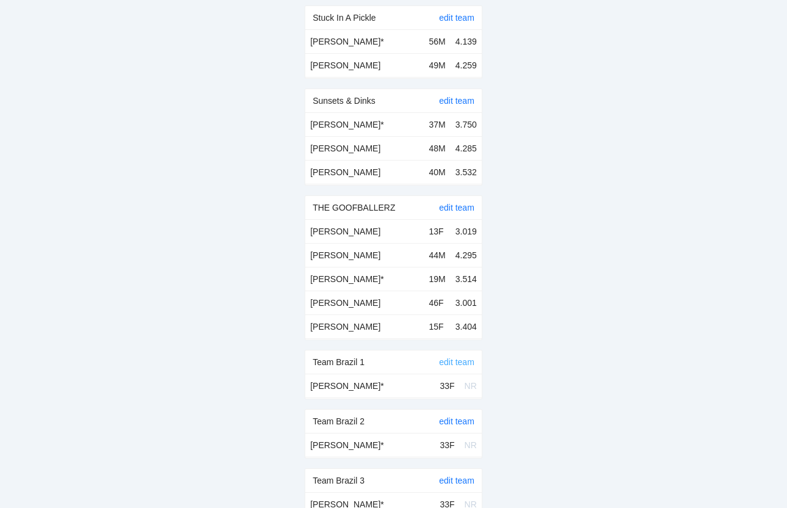
click at [455, 357] on link "edit team" at bounding box center [456, 362] width 35 height 10
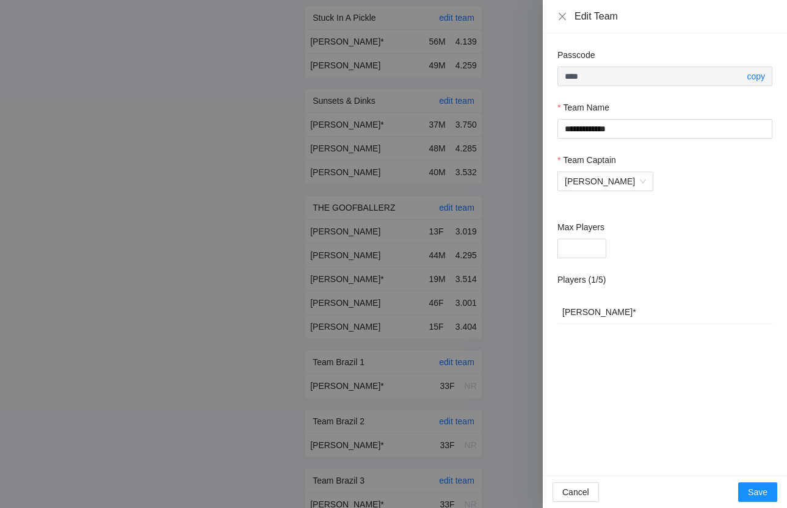
click at [475, 214] on div at bounding box center [393, 254] width 787 height 508
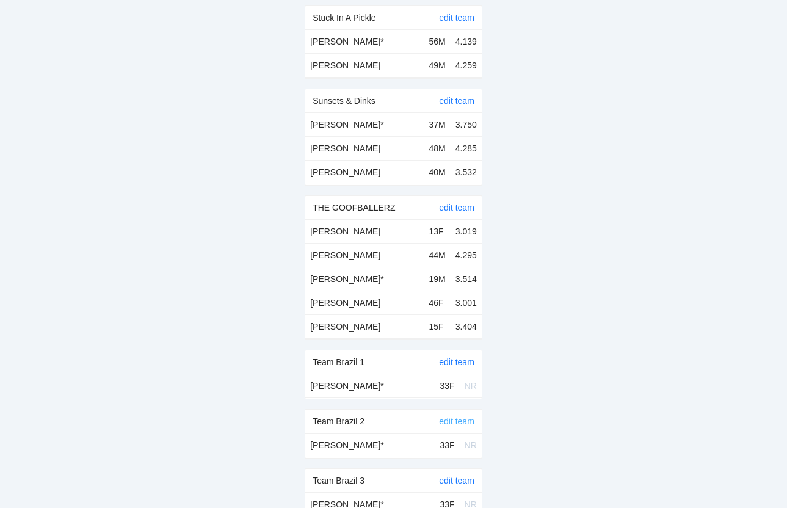
click at [456, 416] on link "edit team" at bounding box center [456, 421] width 35 height 10
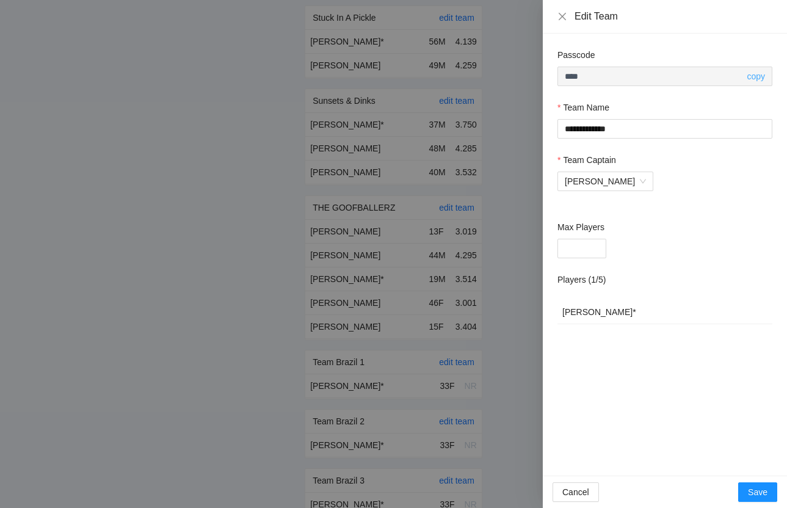
click at [762, 73] on link "copy" at bounding box center [755, 76] width 18 height 10
click at [476, 90] on div at bounding box center [393, 254] width 787 height 508
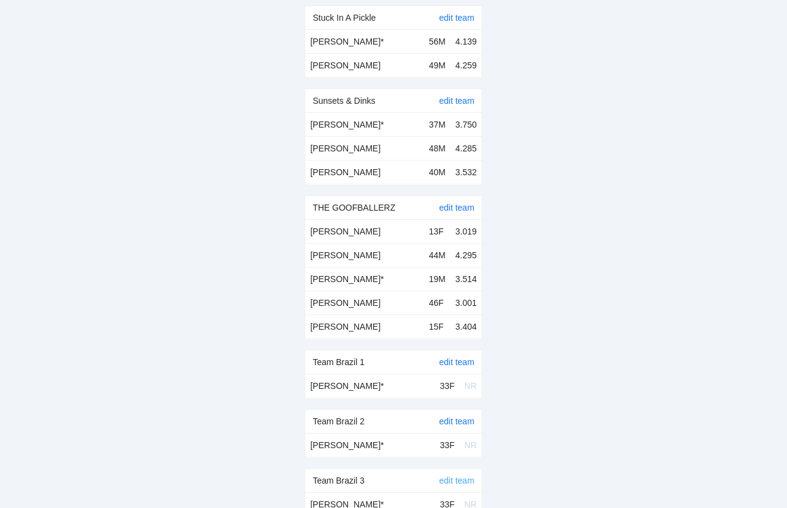
click at [455, 475] on link "edit team" at bounding box center [456, 480] width 35 height 10
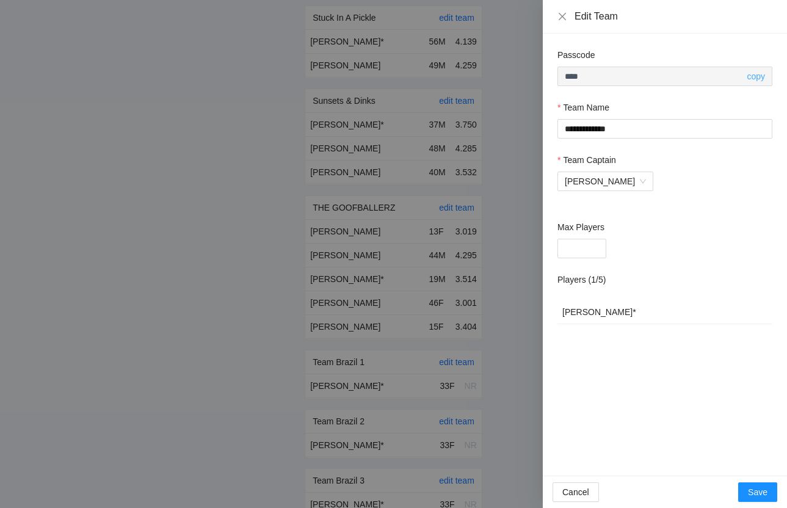
click at [758, 77] on link "copy" at bounding box center [755, 76] width 18 height 10
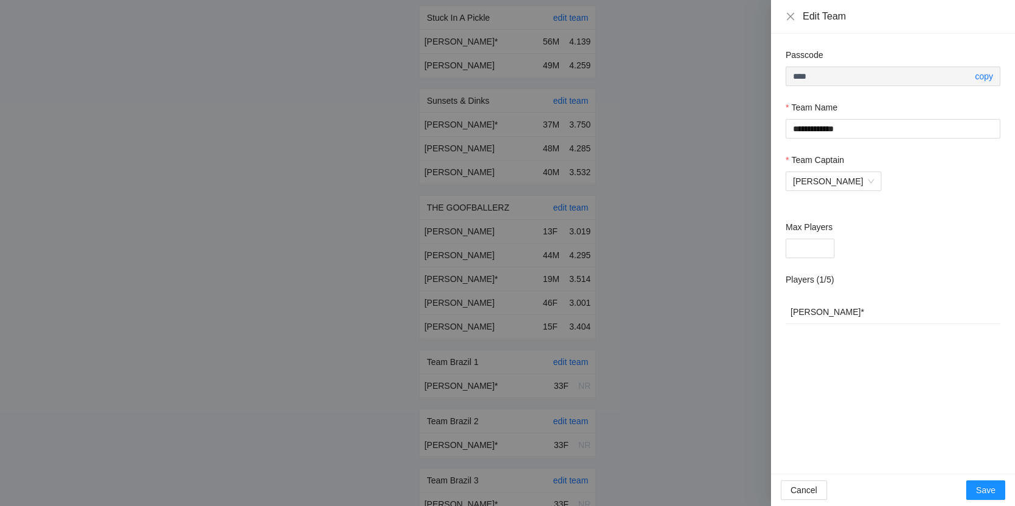
click at [499, 187] on div at bounding box center [507, 253] width 1015 height 506
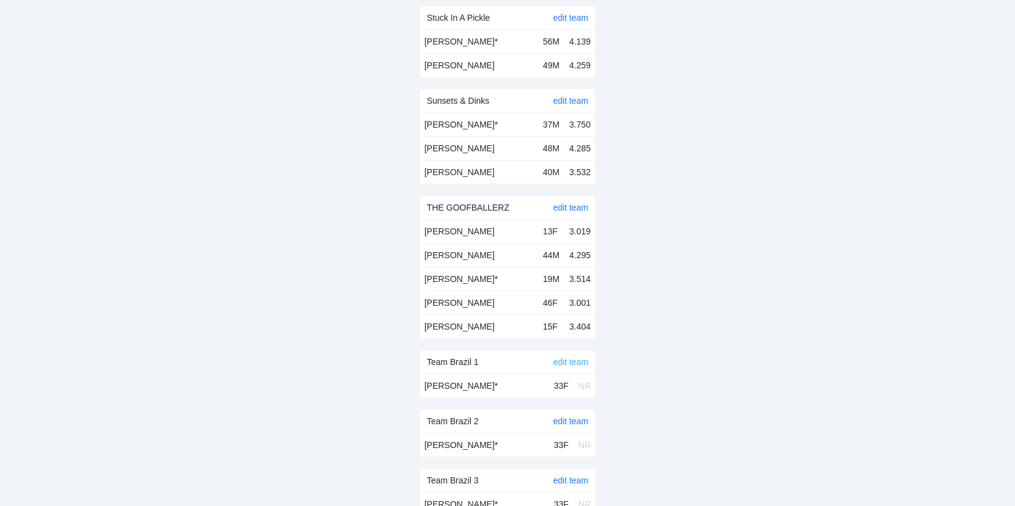
click at [559, 357] on link "edit team" at bounding box center [570, 362] width 35 height 10
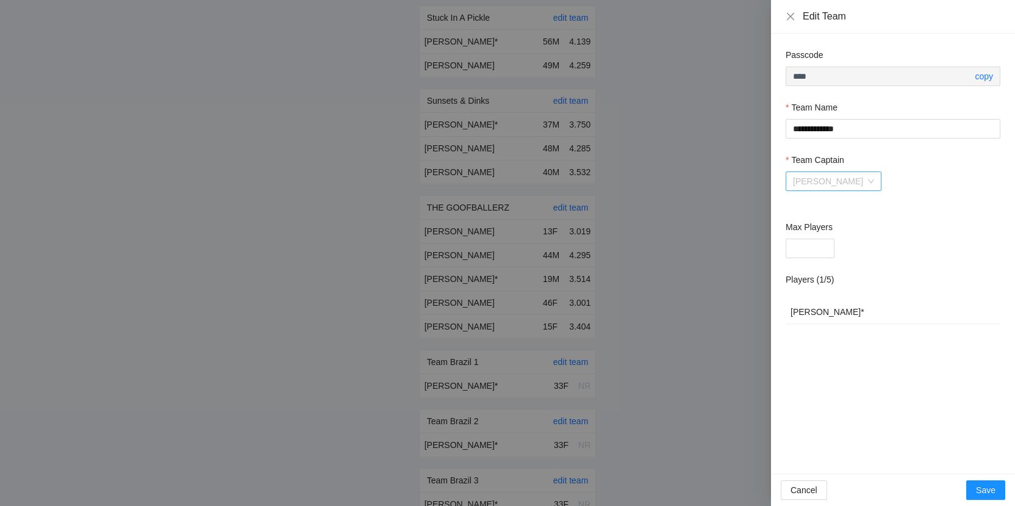
click at [786, 176] on span "[PERSON_NAME]" at bounding box center [833, 181] width 81 height 18
click at [786, 167] on div "Team Captain" at bounding box center [893, 162] width 215 height 18
click at [786, 15] on icon "close" at bounding box center [791, 17] width 10 height 10
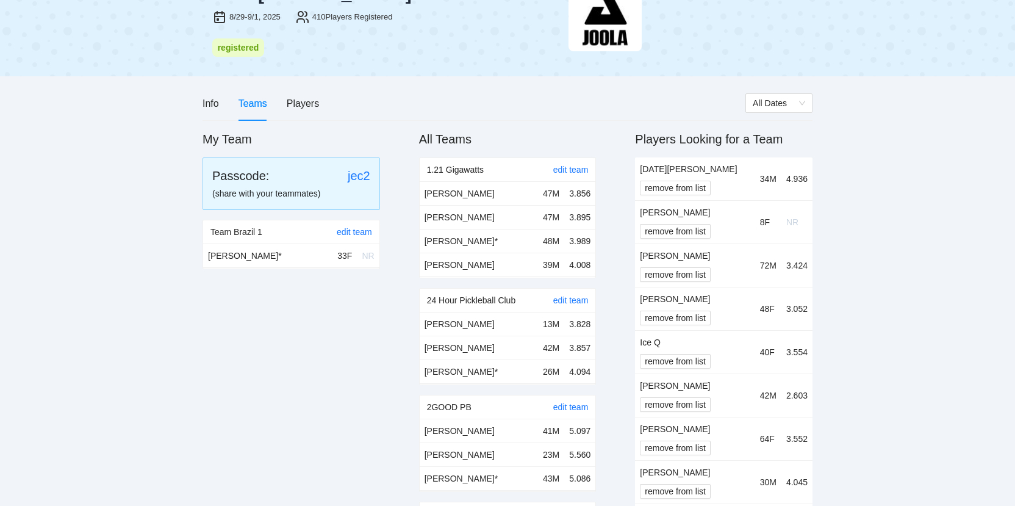
scroll to position [0, 0]
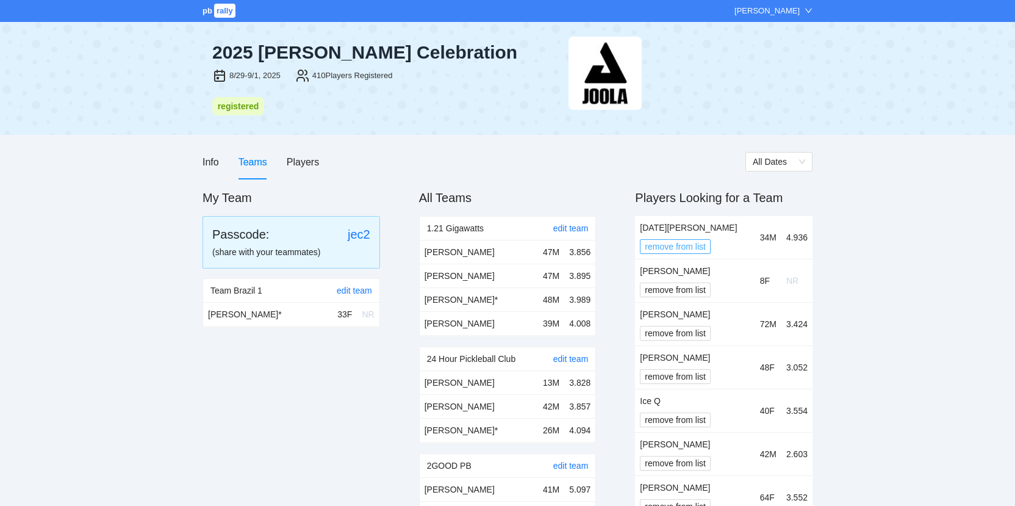
click at [701, 243] on span "remove from list" at bounding box center [675, 246] width 61 height 13
click at [695, 214] on span "OK" at bounding box center [698, 209] width 12 height 13
click at [687, 240] on span "remove from list" at bounding box center [675, 246] width 61 height 13
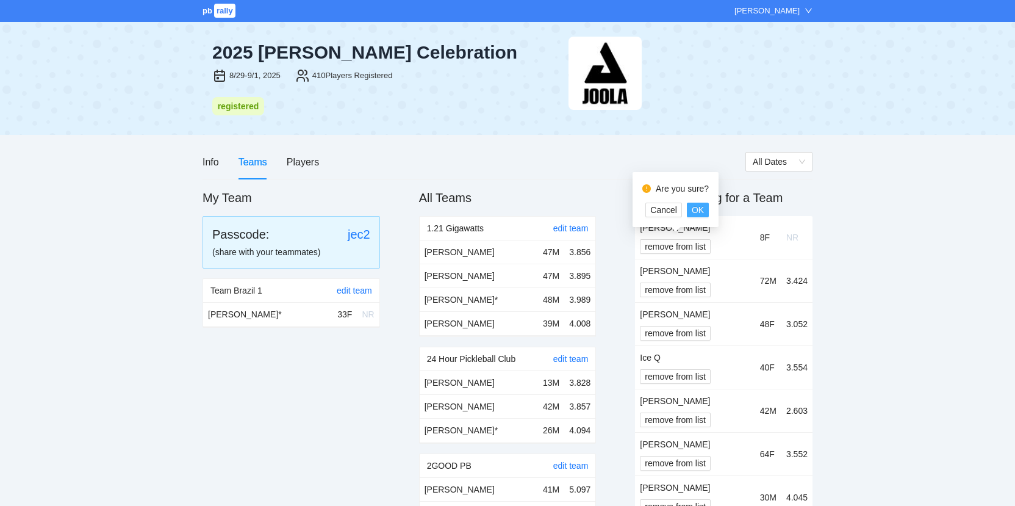
click at [703, 214] on span "OK" at bounding box center [698, 209] width 12 height 13
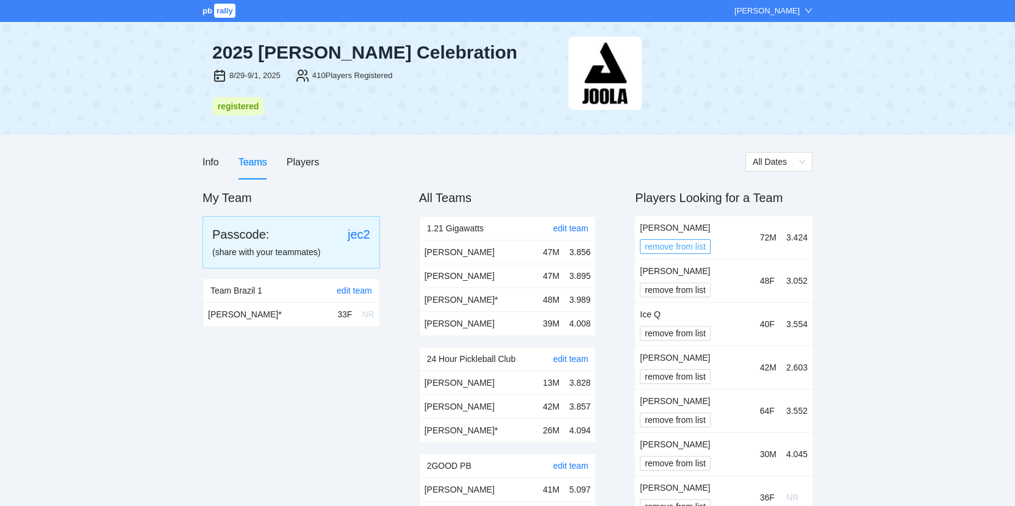
click at [681, 249] on span "remove from list" at bounding box center [675, 246] width 61 height 13
click at [692, 207] on span "OK" at bounding box center [698, 209] width 12 height 13
click at [689, 250] on span "remove from list" at bounding box center [675, 246] width 61 height 13
click at [696, 218] on div "Are you sure? Cancel OK" at bounding box center [676, 199] width 86 height 55
click at [697, 211] on span "OK" at bounding box center [698, 209] width 12 height 13
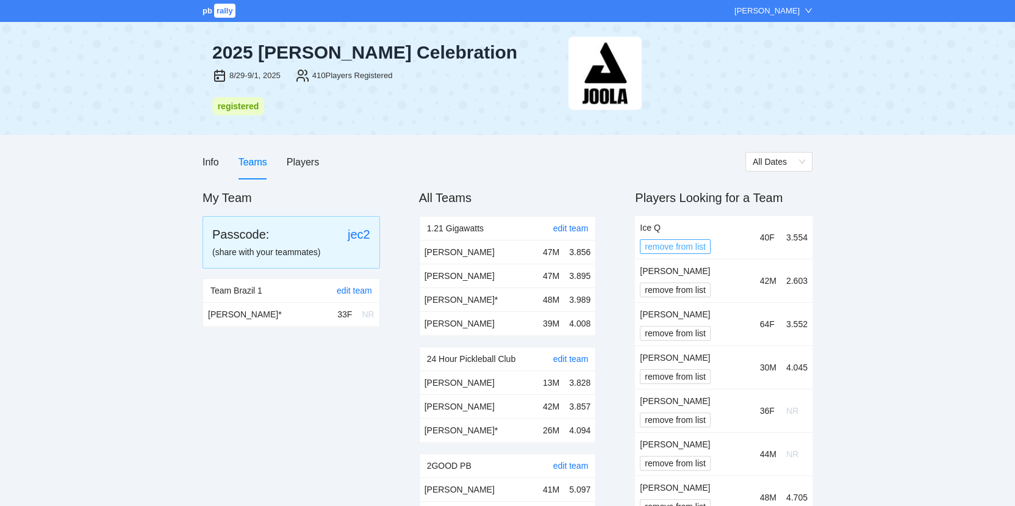
click at [690, 244] on span "remove from list" at bounding box center [675, 246] width 61 height 13
click at [704, 216] on button "OK" at bounding box center [698, 210] width 22 height 15
click at [682, 242] on span "remove from list" at bounding box center [675, 246] width 61 height 13
click at [703, 212] on button "OK" at bounding box center [698, 210] width 22 height 15
click at [675, 243] on span "remove from list" at bounding box center [675, 246] width 61 height 13
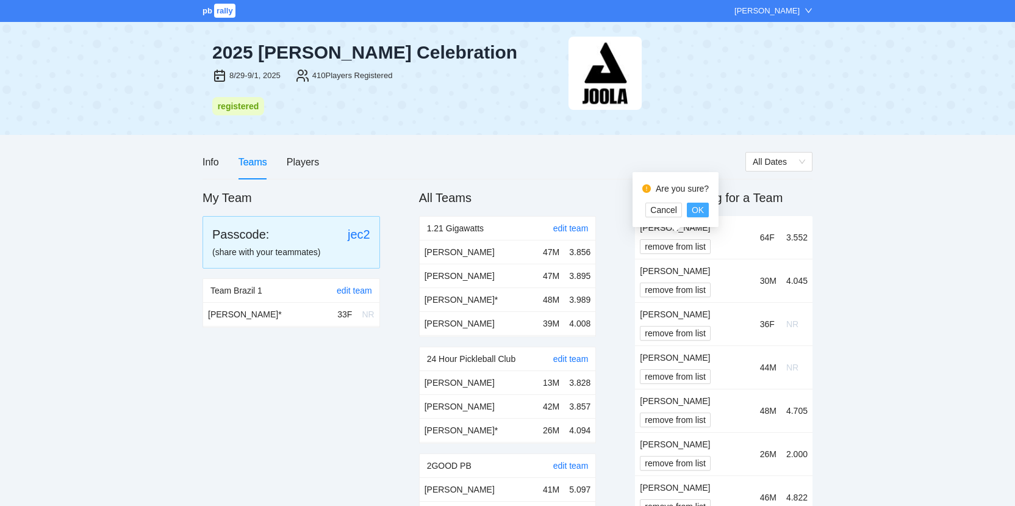
click at [704, 209] on button "OK" at bounding box center [698, 210] width 22 height 15
click at [683, 246] on span "remove from list" at bounding box center [675, 246] width 61 height 13
click at [702, 212] on span "OK" at bounding box center [698, 209] width 12 height 13
click at [676, 249] on span "remove from list" at bounding box center [675, 246] width 61 height 13
click at [698, 217] on div "Are you sure? Cancel OK" at bounding box center [676, 199] width 86 height 55
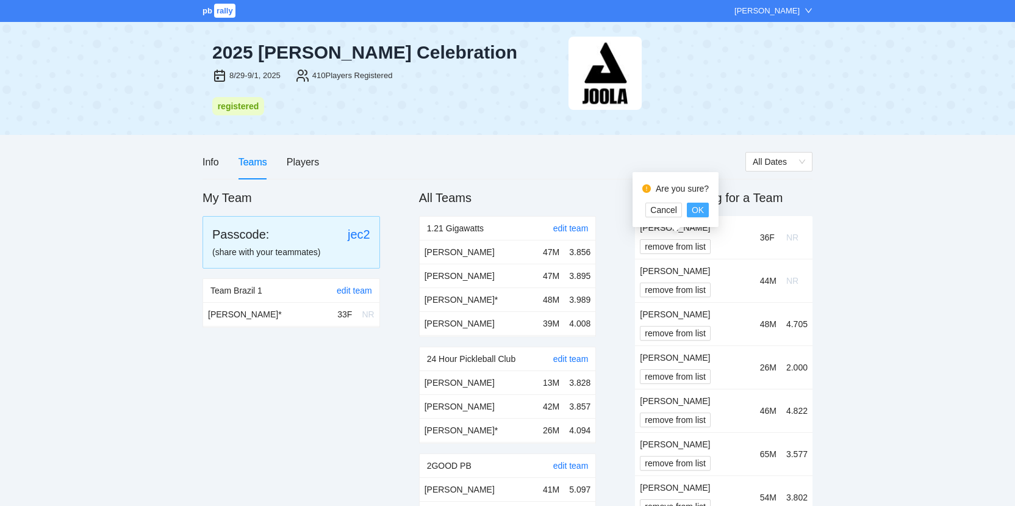
click at [697, 207] on span "OK" at bounding box center [698, 209] width 12 height 13
click at [695, 242] on span "remove from list" at bounding box center [675, 246] width 61 height 13
click at [666, 211] on span "Cancel" at bounding box center [663, 209] width 27 height 13
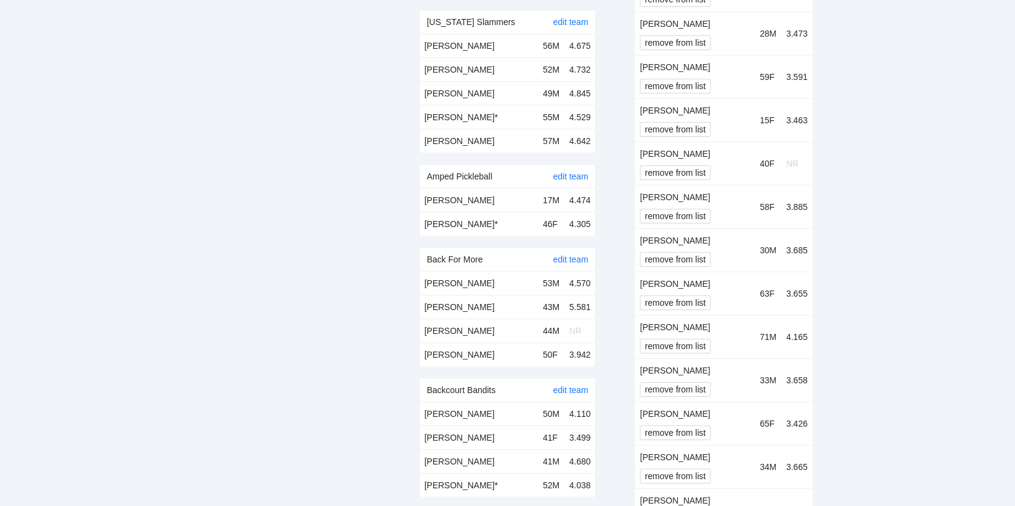
scroll to position [1302, 0]
